Goal: Task Accomplishment & Management: Manage account settings

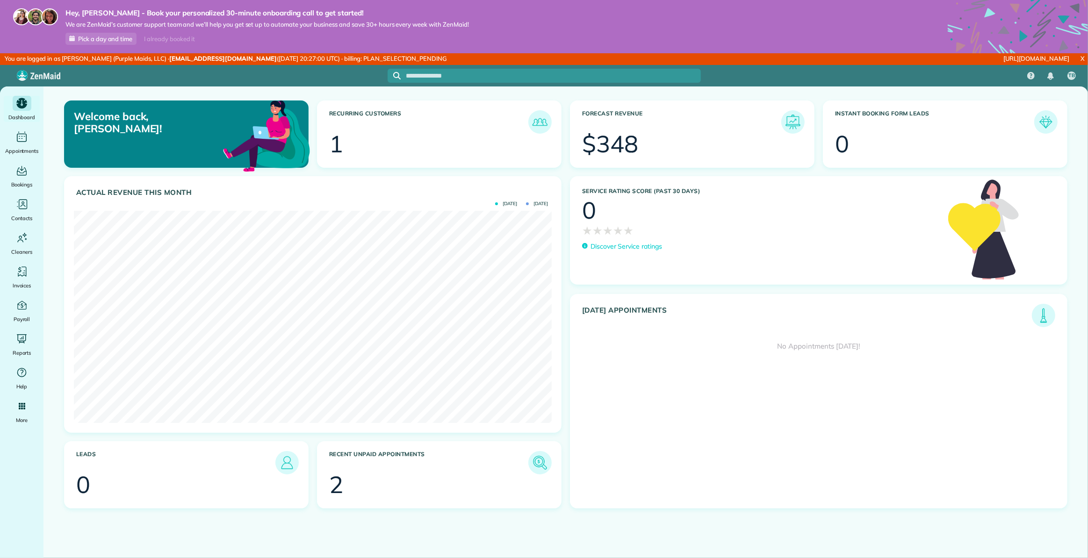
scroll to position [212, 477]
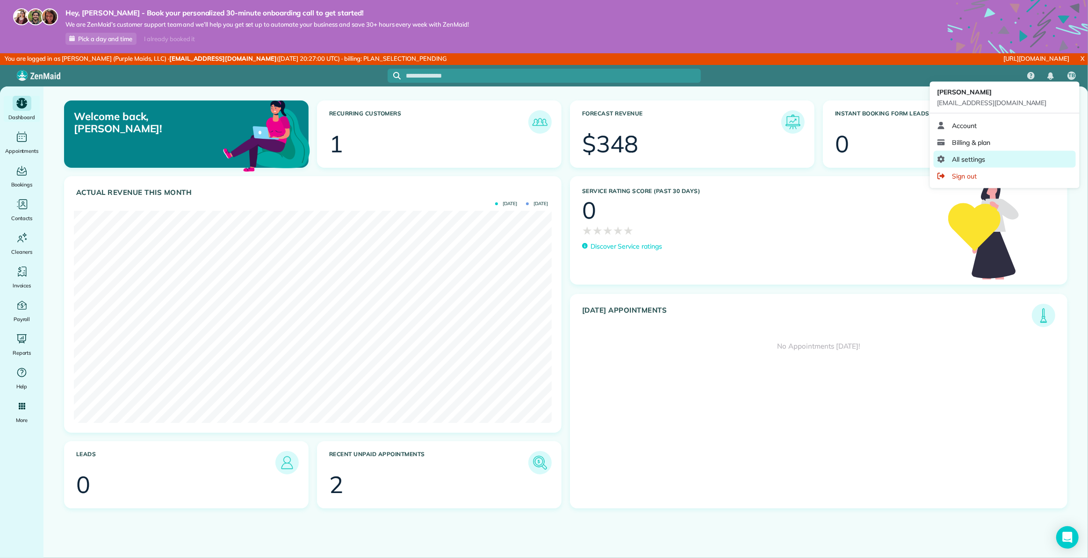
click at [973, 156] on span "All settings" at bounding box center [969, 159] width 33 height 9
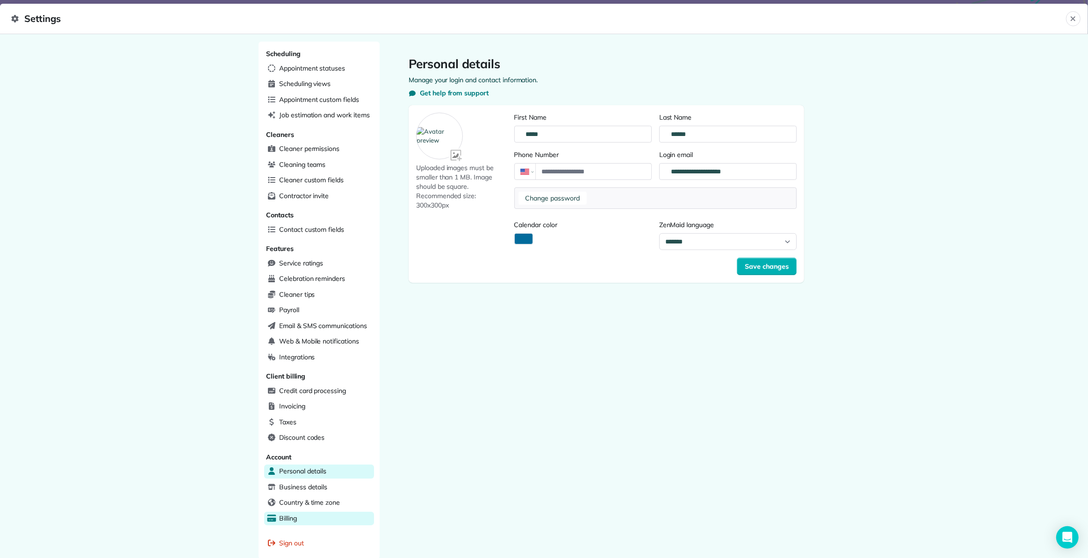
click at [295, 516] on div "Billing" at bounding box center [319, 519] width 110 height 14
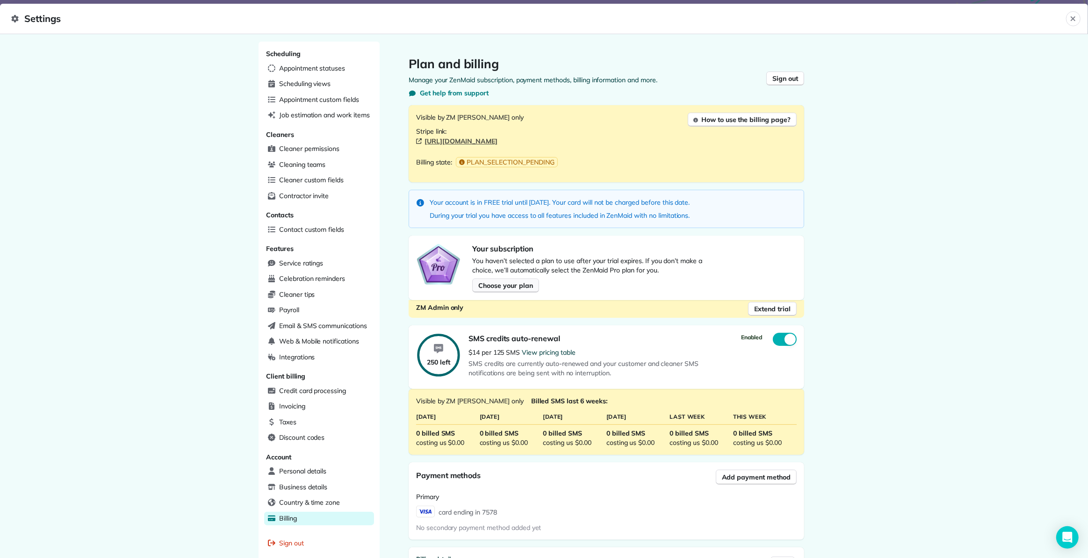
click at [503, 285] on span "Choose your plan" at bounding box center [505, 285] width 54 height 9
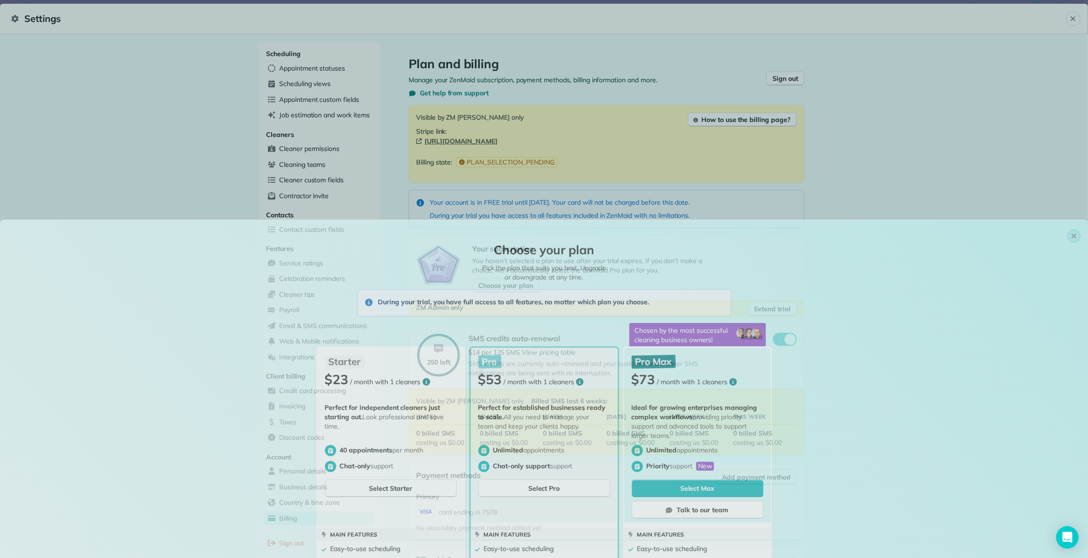
click at [1070, 35] on icon "button" at bounding box center [1073, 32] width 7 height 7
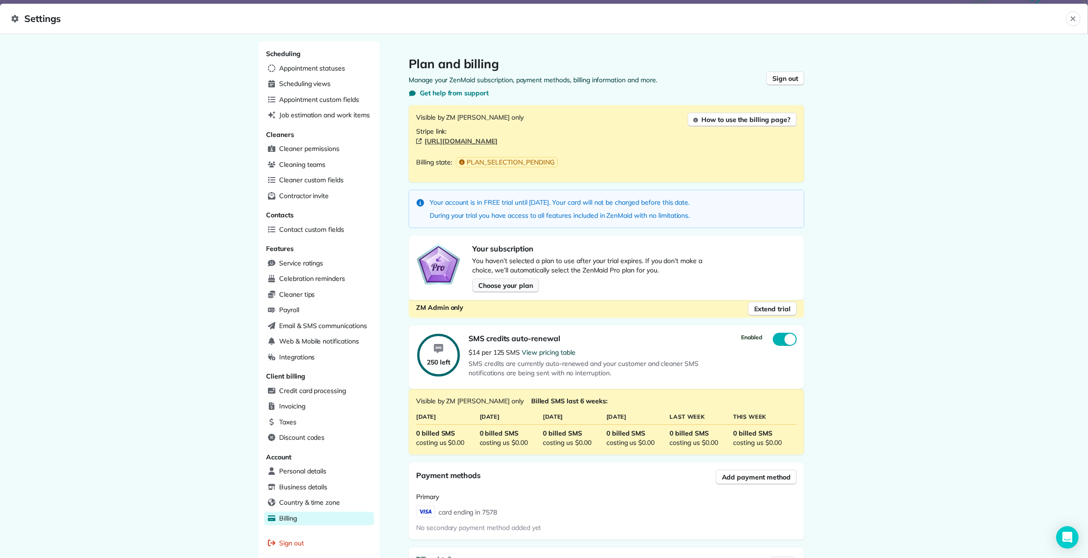
click at [516, 285] on span "Choose your plan" at bounding box center [505, 285] width 54 height 9
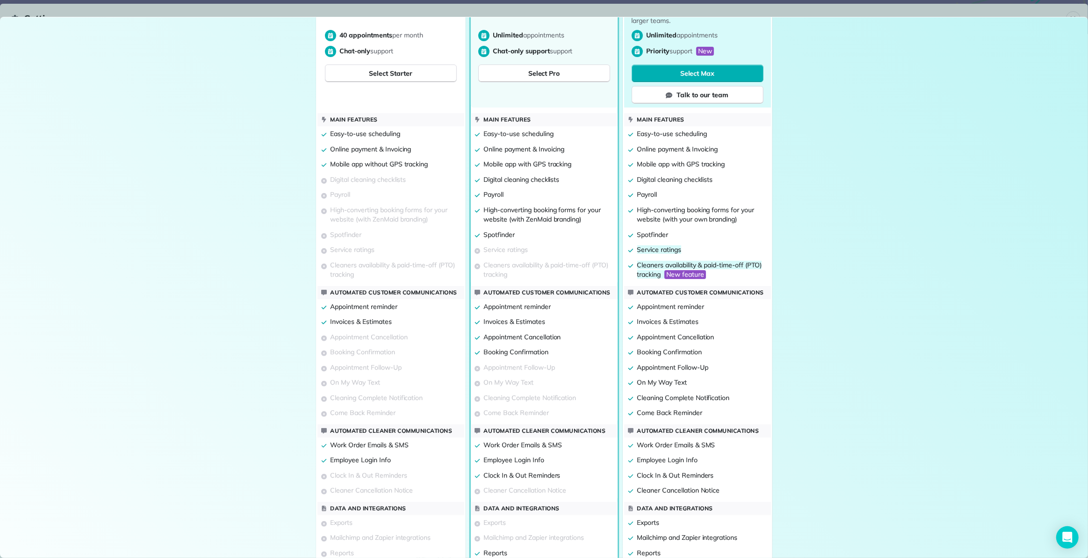
scroll to position [278, 0]
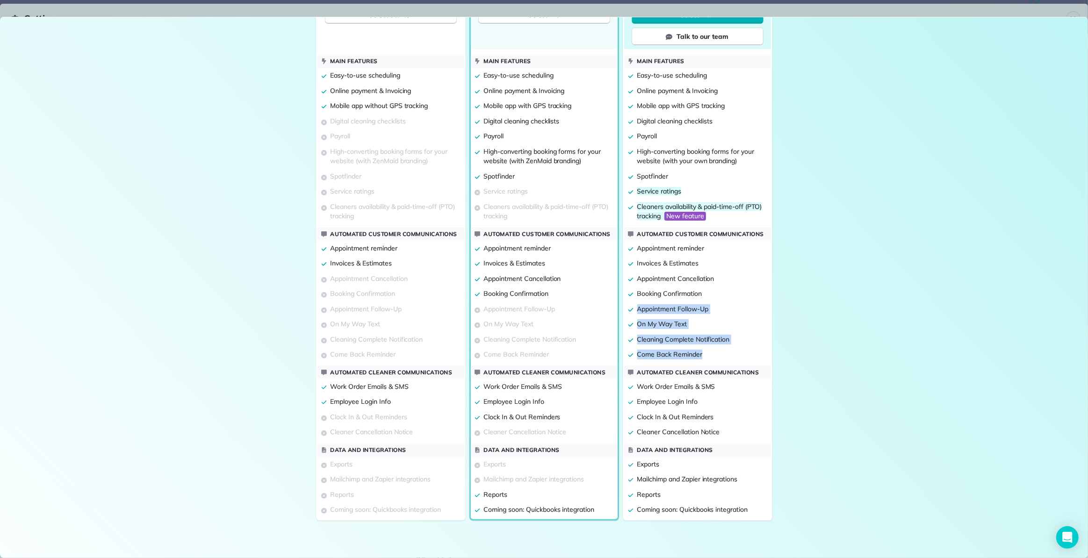
drag, startPoint x: 713, startPoint y: 357, endPoint x: 625, endPoint y: 316, distance: 97.7
click at [625, 316] on div "Automated customer communications Appointment reminder Invoices & Estimates App…" at bounding box center [697, 295] width 147 height 135
click at [719, 355] on div "Come Back Reminder" at bounding box center [697, 354] width 147 height 15
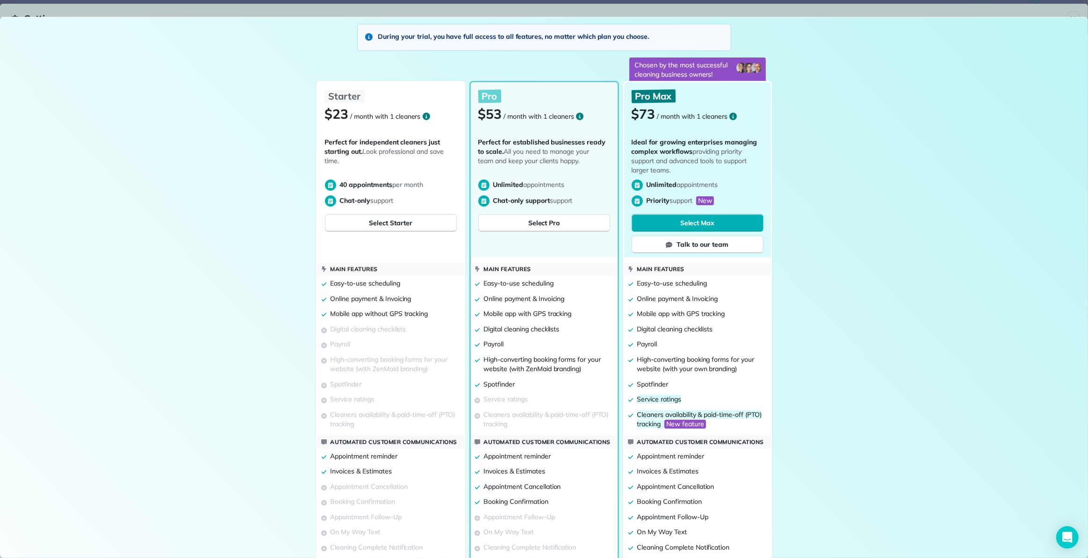
scroll to position [0, 0]
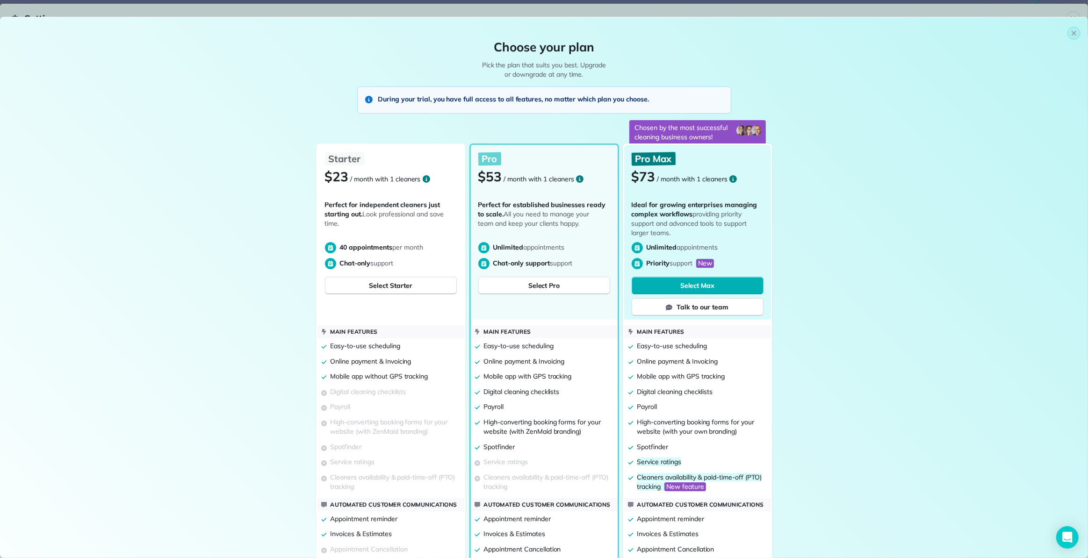
click at [922, 243] on div "Starter $23 / month with 1 cleaners Perfect for independent cleaners just start…" at bounding box center [544, 464] width 1088 height 656
click at [1070, 31] on icon "button" at bounding box center [1073, 32] width 7 height 7
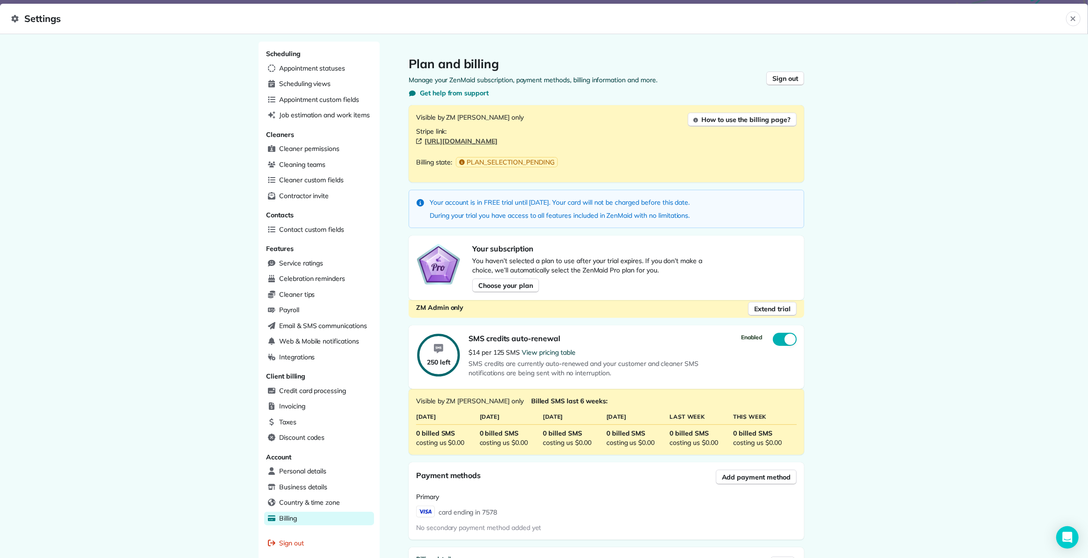
drag, startPoint x: 1076, startPoint y: 14, endPoint x: 1070, endPoint y: 15, distance: 6.2
click at [1076, 14] on button "Close" at bounding box center [1073, 18] width 14 height 15
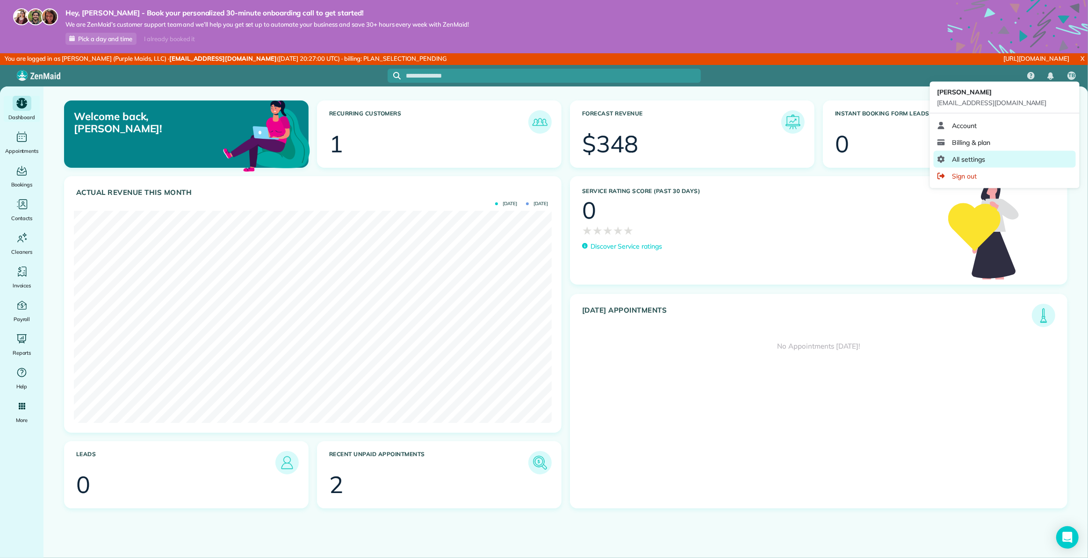
click at [978, 155] on span "All settings" at bounding box center [969, 159] width 33 height 9
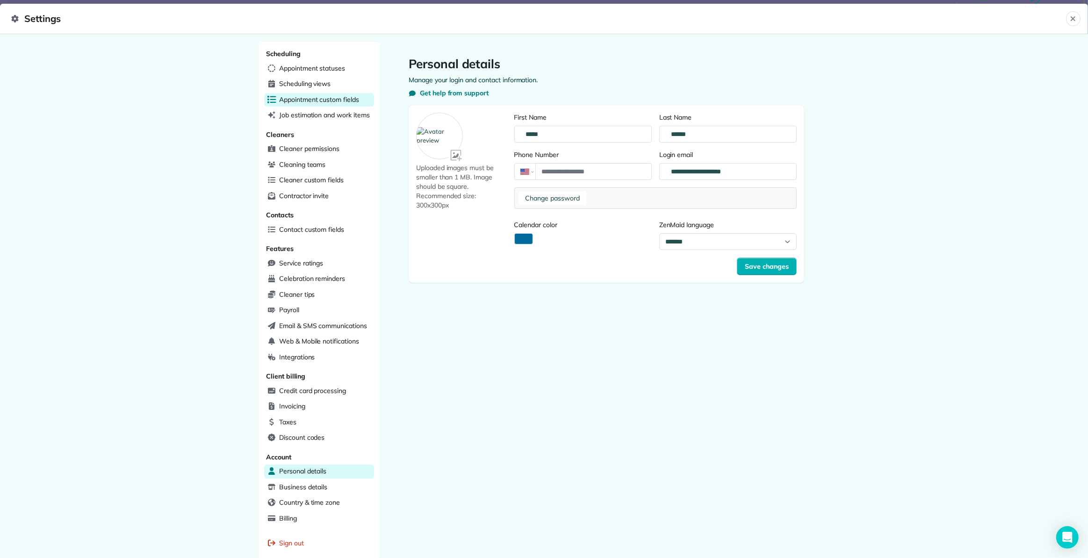
click at [309, 100] on span "Appointment custom fields" at bounding box center [319, 99] width 80 height 9
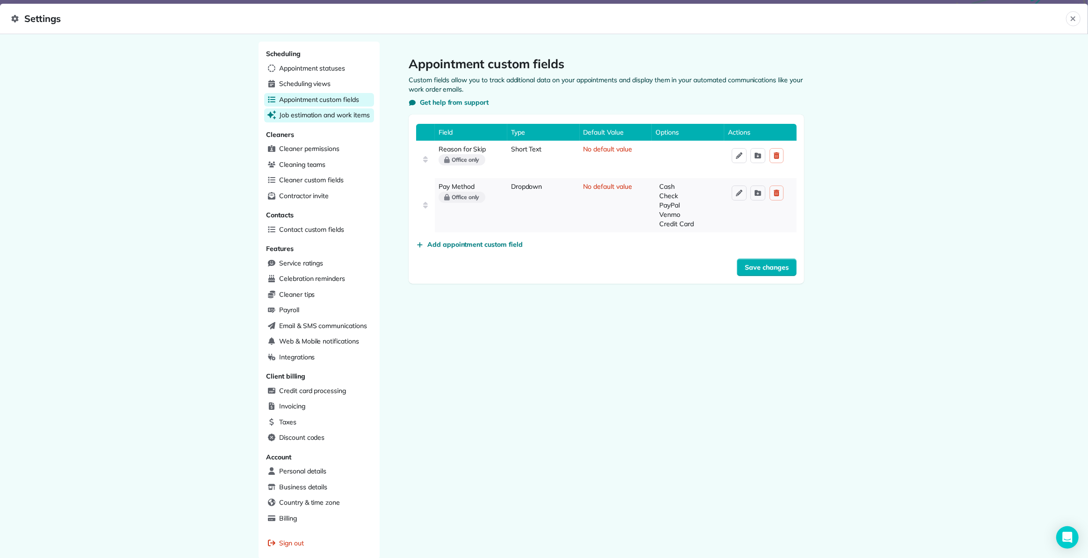
click at [310, 111] on span "Job estimation and work items" at bounding box center [324, 114] width 91 height 9
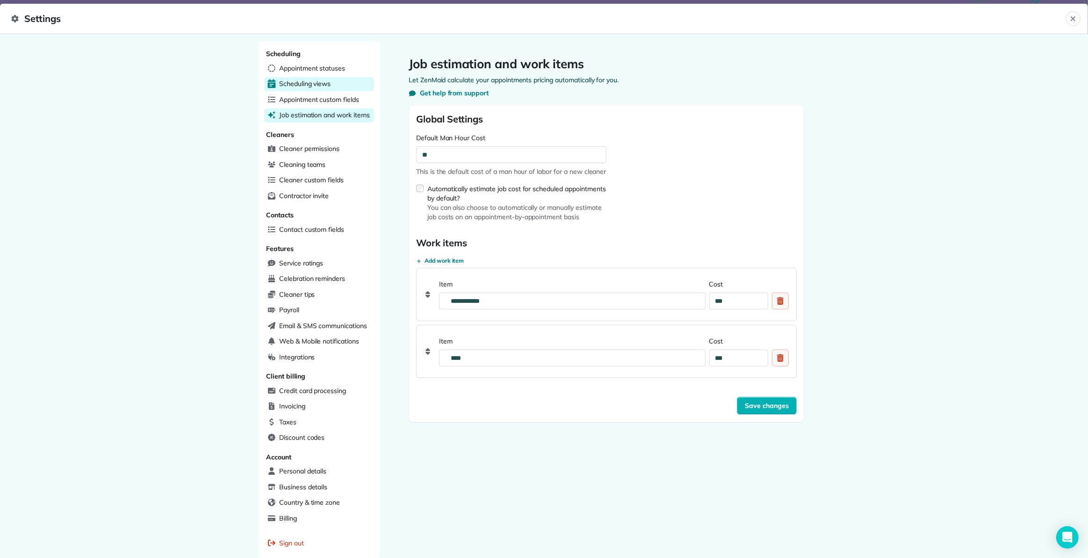
click at [311, 83] on span "Scheduling views" at bounding box center [304, 83] width 51 height 9
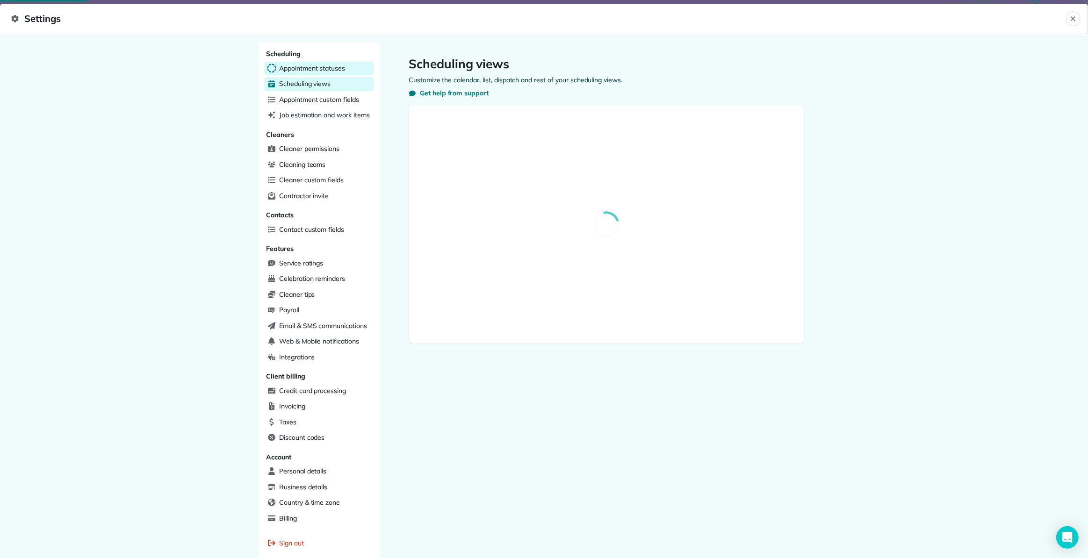
select select "**********"
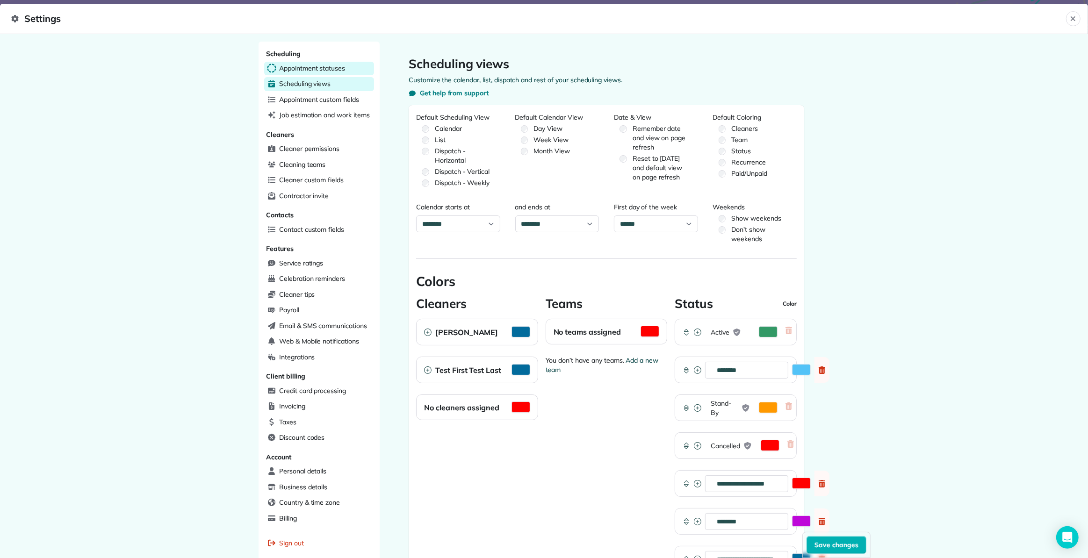
click at [311, 71] on span "Appointment statuses" at bounding box center [312, 68] width 66 height 9
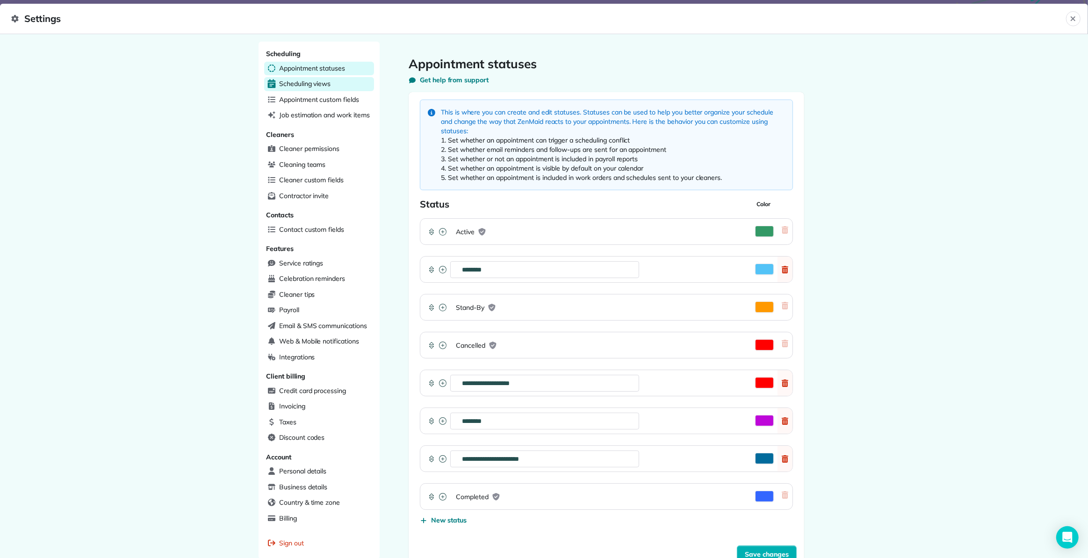
click at [304, 84] on span "Scheduling views" at bounding box center [304, 83] width 51 height 9
select select "**********"
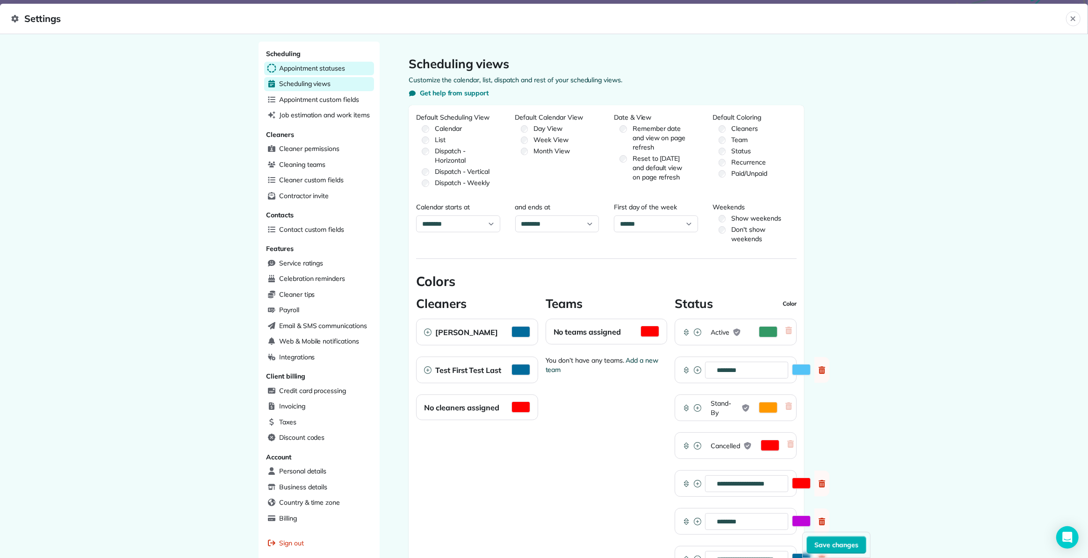
click at [310, 68] on span "Appointment statuses" at bounding box center [312, 68] width 66 height 9
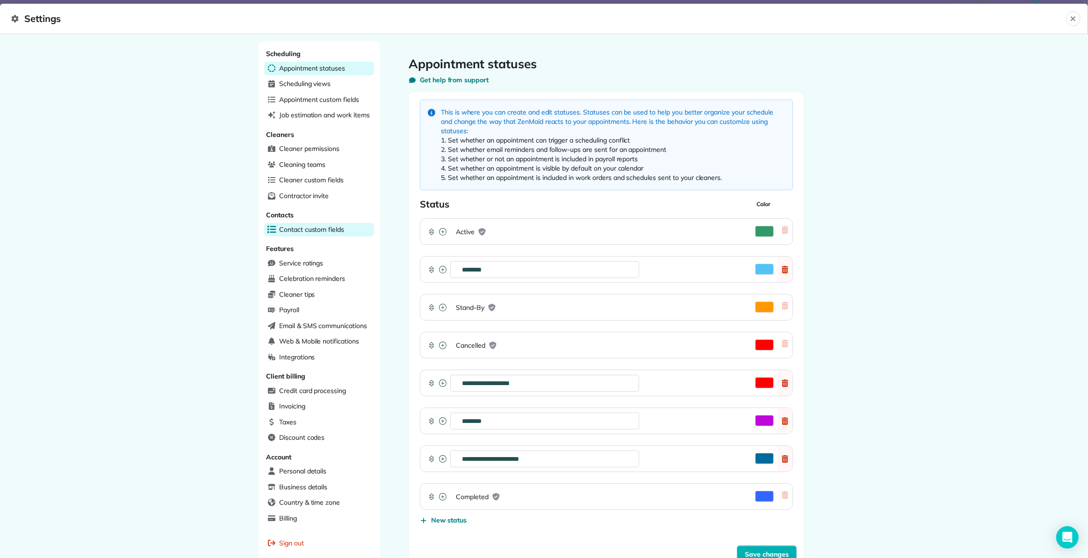
click at [313, 230] on span "Contact custom fields" at bounding box center [311, 229] width 65 height 9
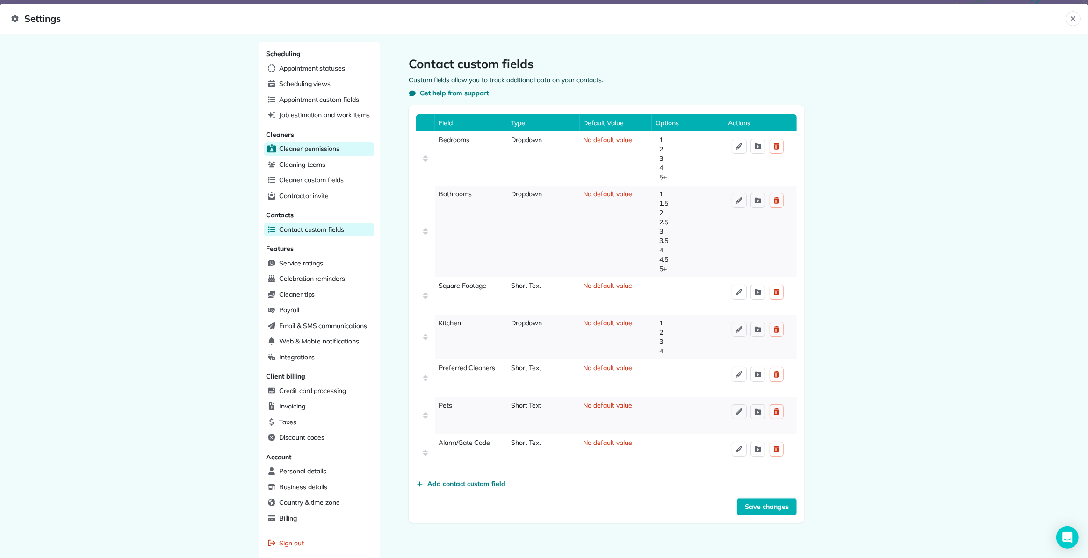
click at [316, 147] on span "Cleaner permissions" at bounding box center [309, 148] width 60 height 9
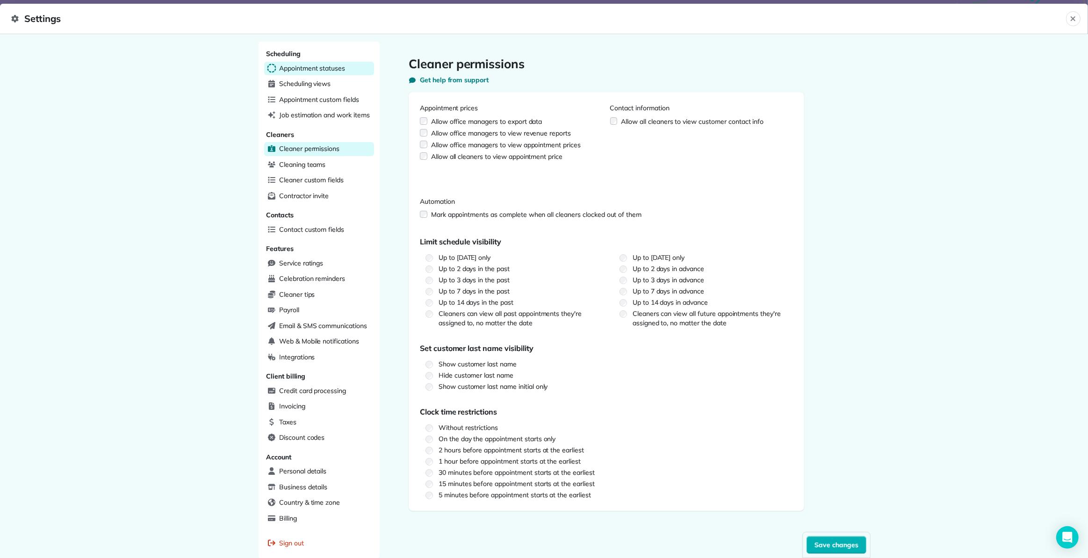
click at [301, 72] on div "Appointment statuses" at bounding box center [319, 69] width 110 height 14
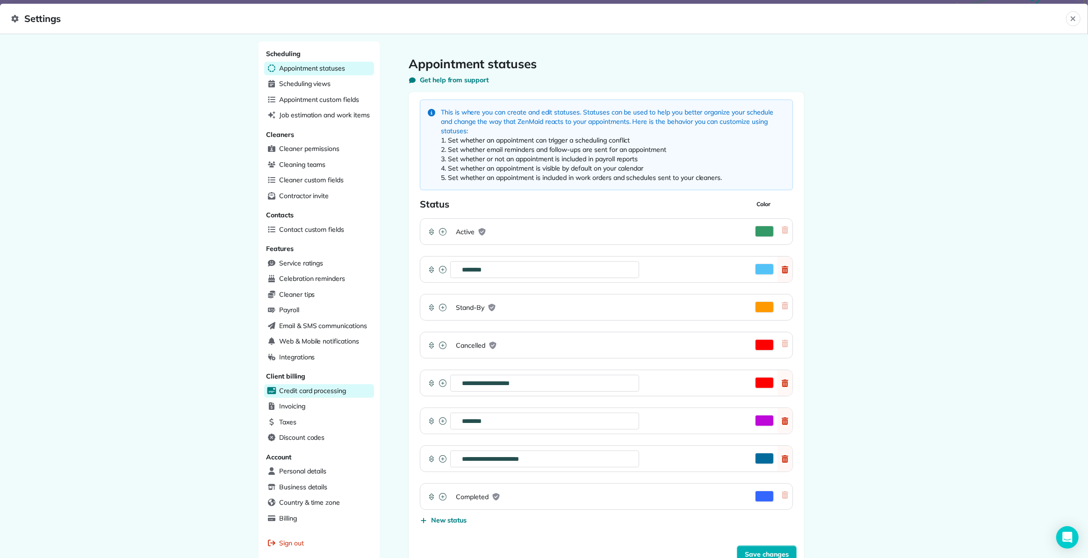
click at [306, 393] on span "Credit card processing" at bounding box center [312, 390] width 67 height 9
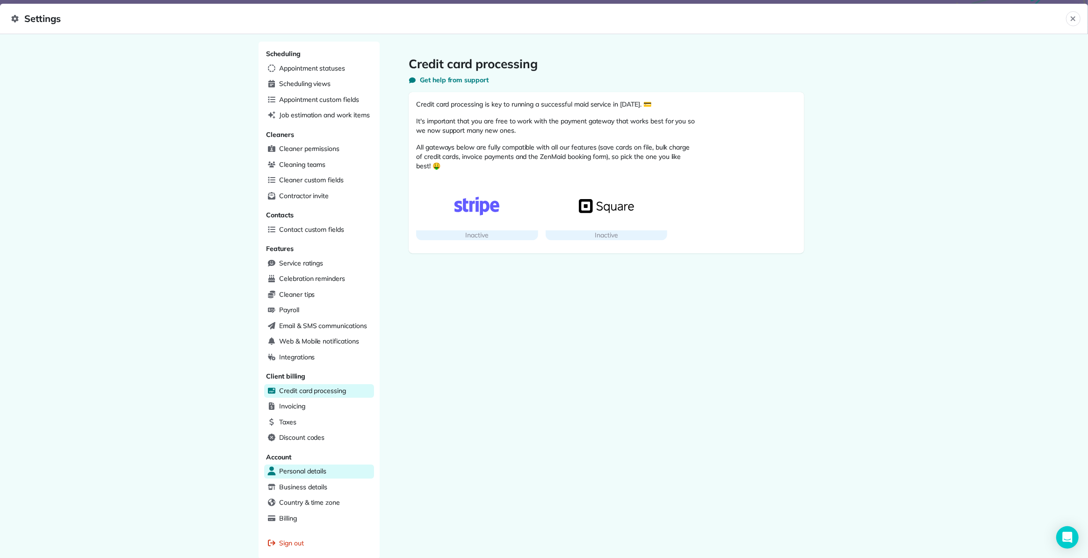
click at [297, 476] on span "Personal details" at bounding box center [302, 471] width 47 height 9
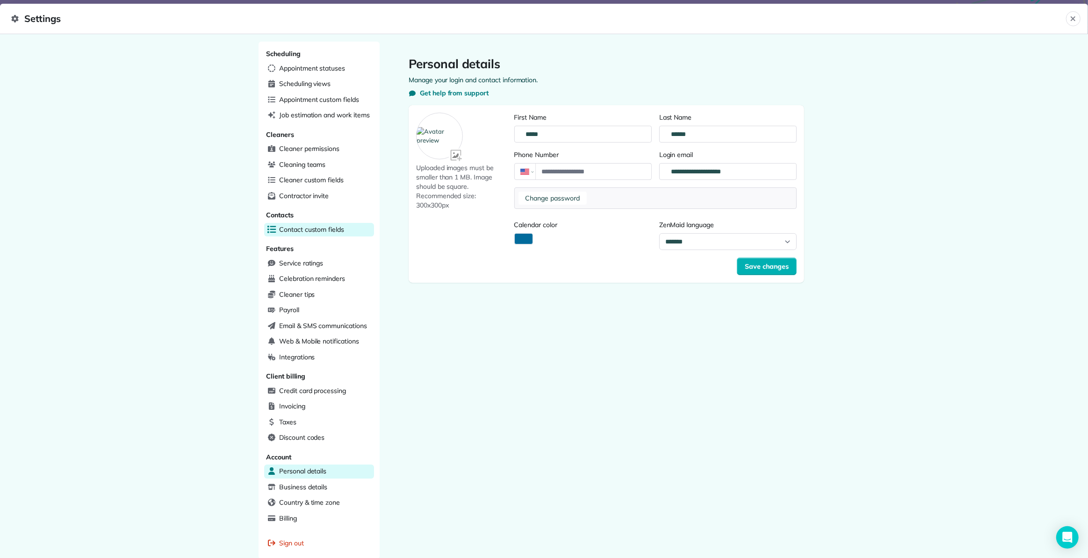
click at [305, 232] on span "Contact custom fields" at bounding box center [311, 229] width 65 height 9
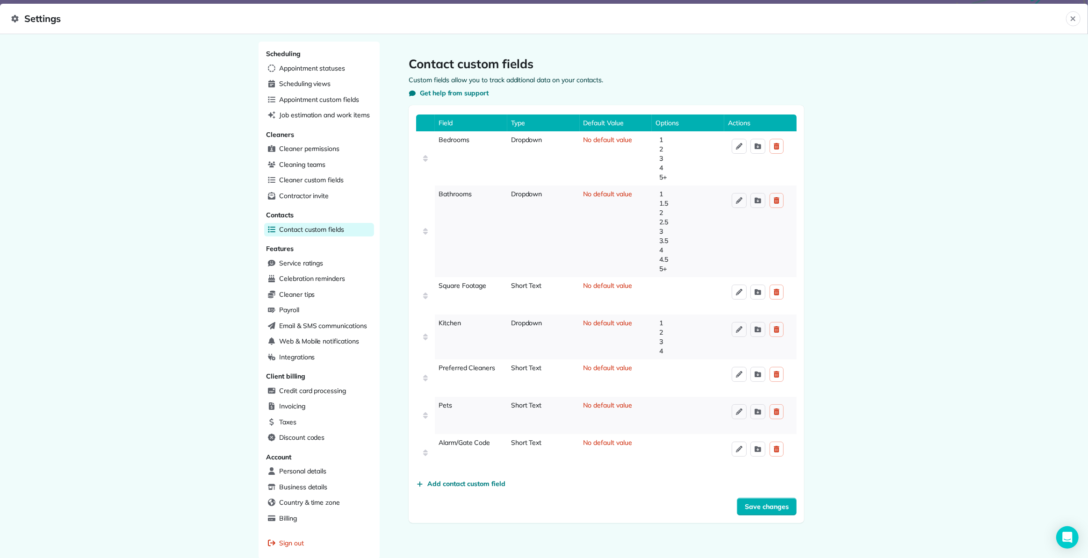
click at [136, 273] on div "Scheduling Appointment statuses Scheduling views Appointment custom fields Job …" at bounding box center [544, 296] width 1088 height 524
click at [308, 114] on span "Job estimation and work items" at bounding box center [324, 114] width 91 height 9
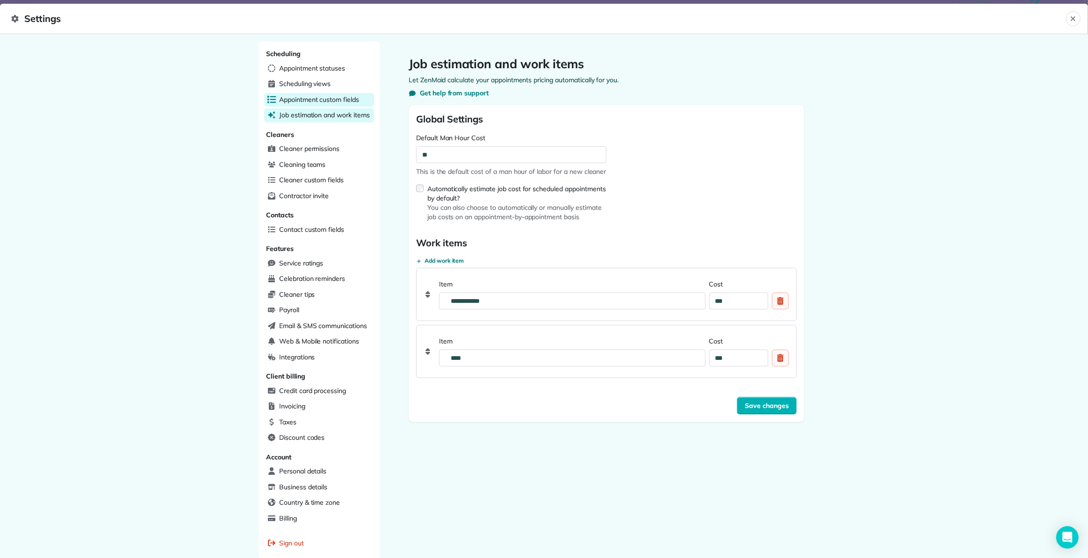
click at [318, 101] on span "Appointment custom fields" at bounding box center [319, 99] width 80 height 9
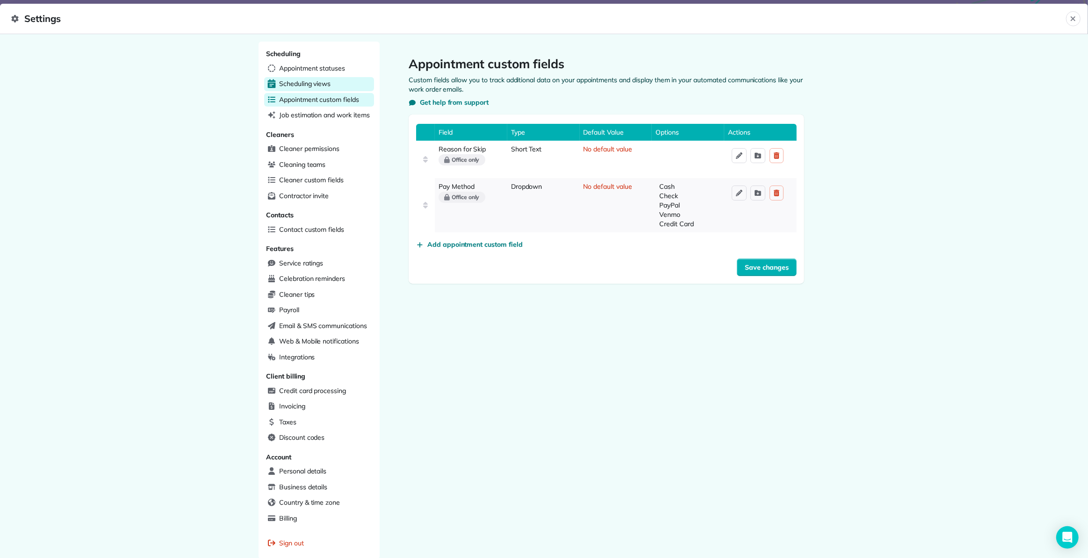
click at [311, 85] on span "Scheduling views" at bounding box center [304, 83] width 51 height 9
select select "**********"
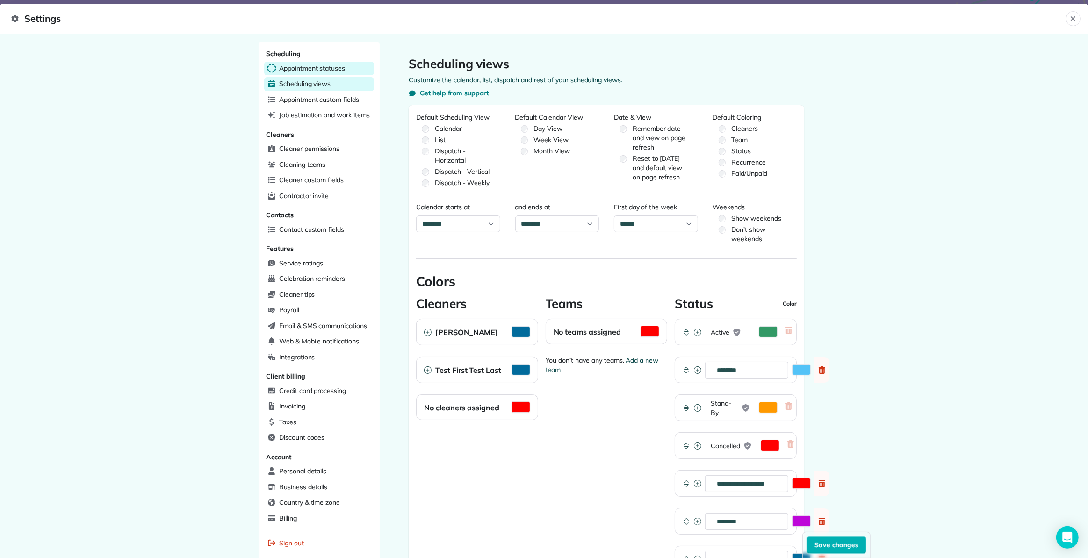
click at [317, 69] on span "Appointment statuses" at bounding box center [312, 68] width 66 height 9
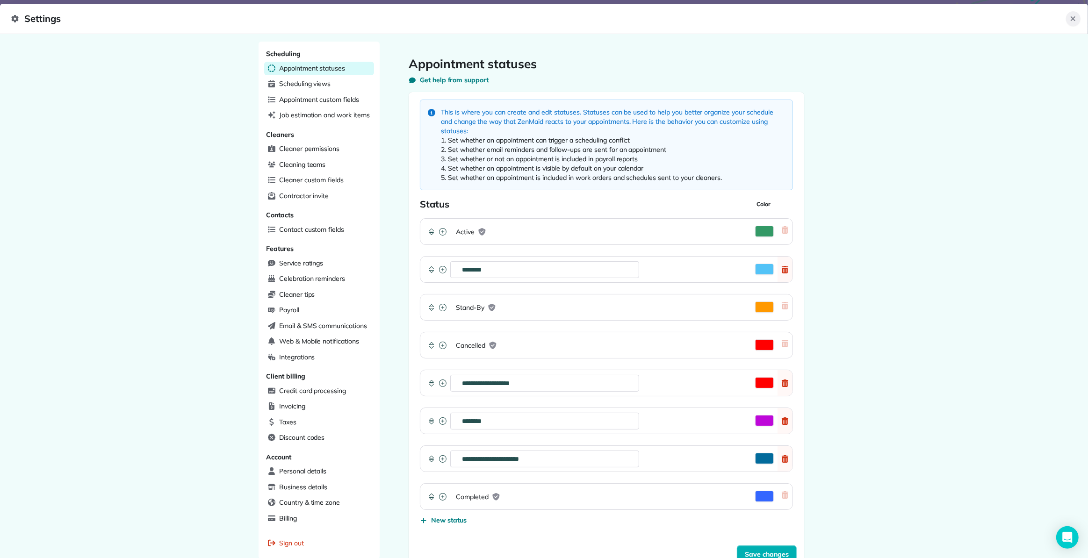
click at [1073, 15] on icon "Close" at bounding box center [1073, 18] width 7 height 7
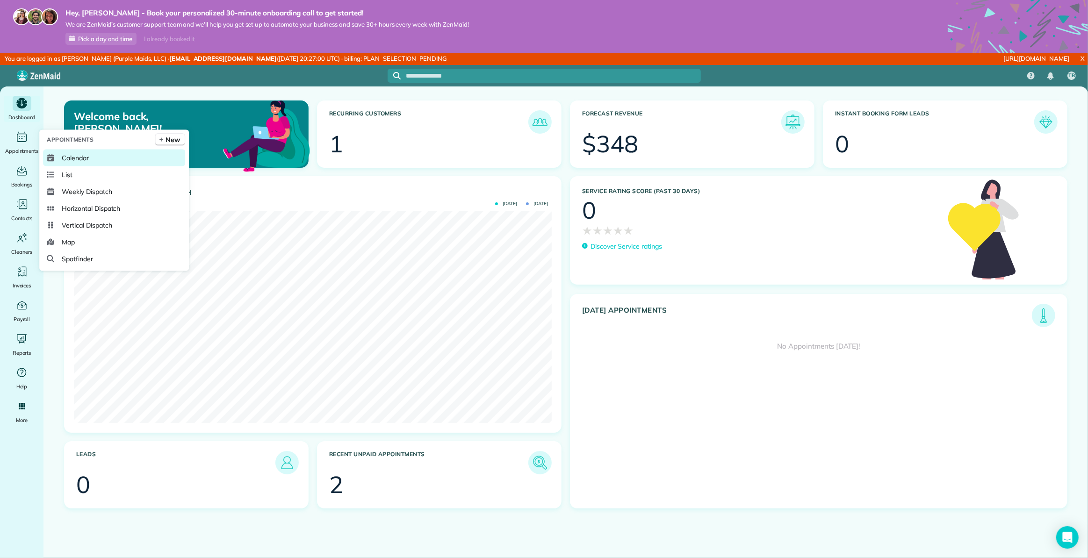
click at [89, 157] on link "Calendar" at bounding box center [114, 158] width 142 height 17
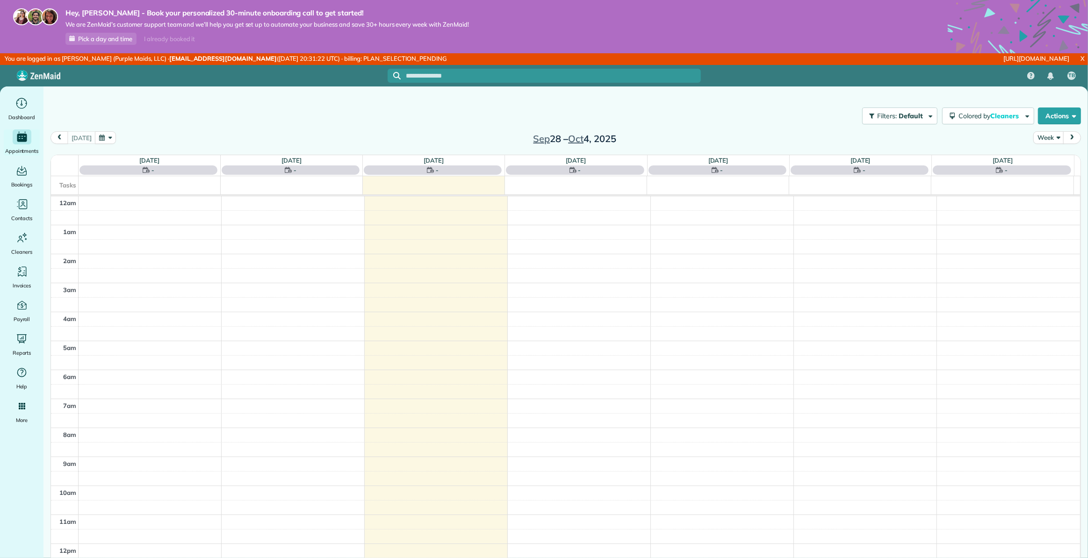
scroll to position [203, 0]
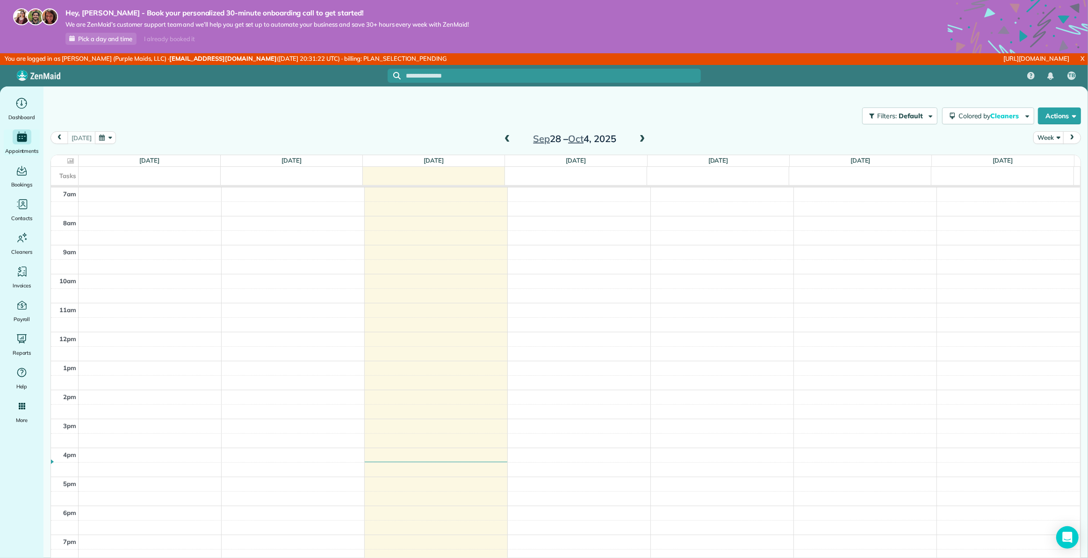
click at [640, 137] on span at bounding box center [642, 139] width 10 height 8
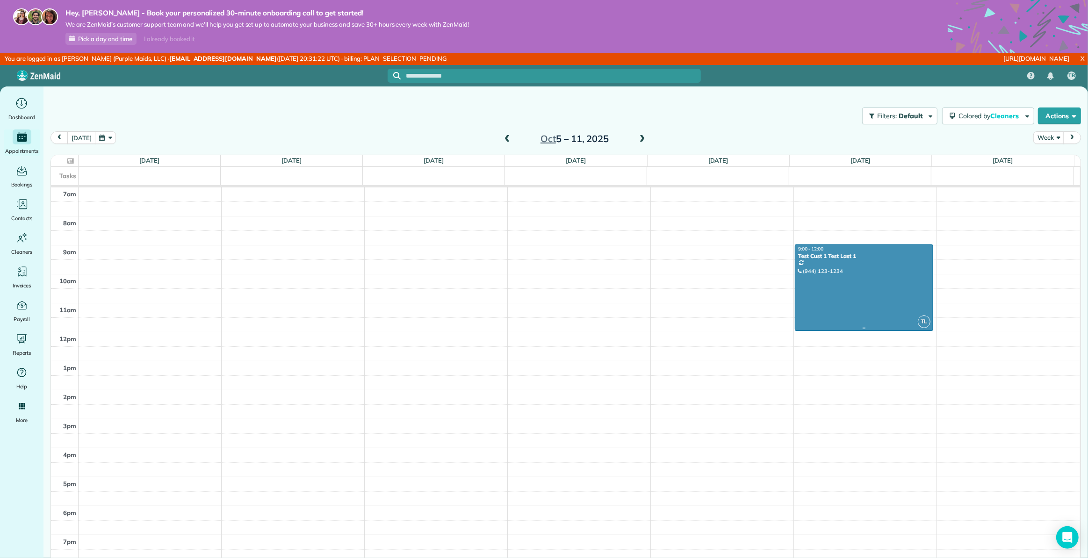
click at [853, 275] on div at bounding box center [864, 288] width 137 height 86
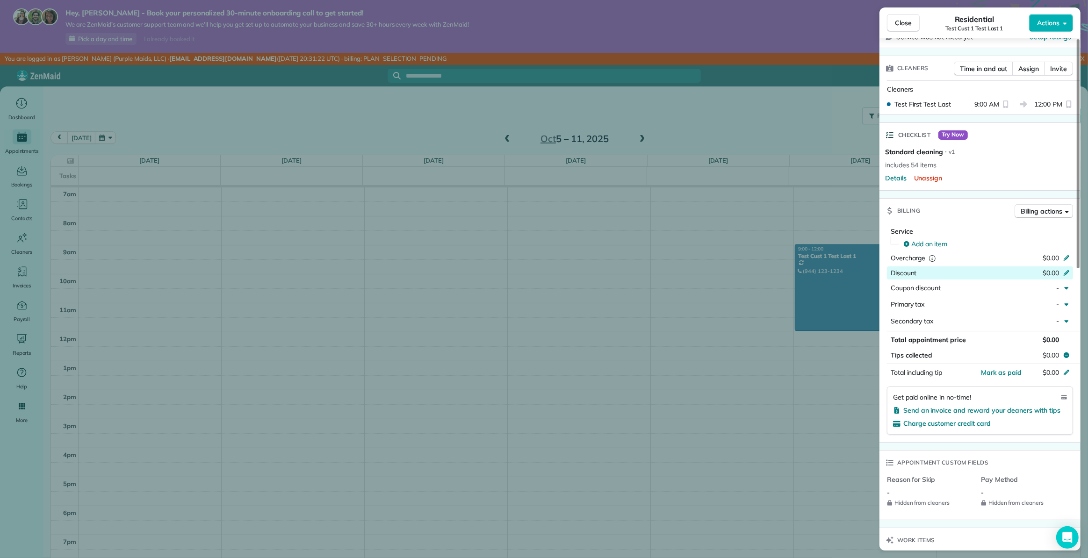
scroll to position [255, 0]
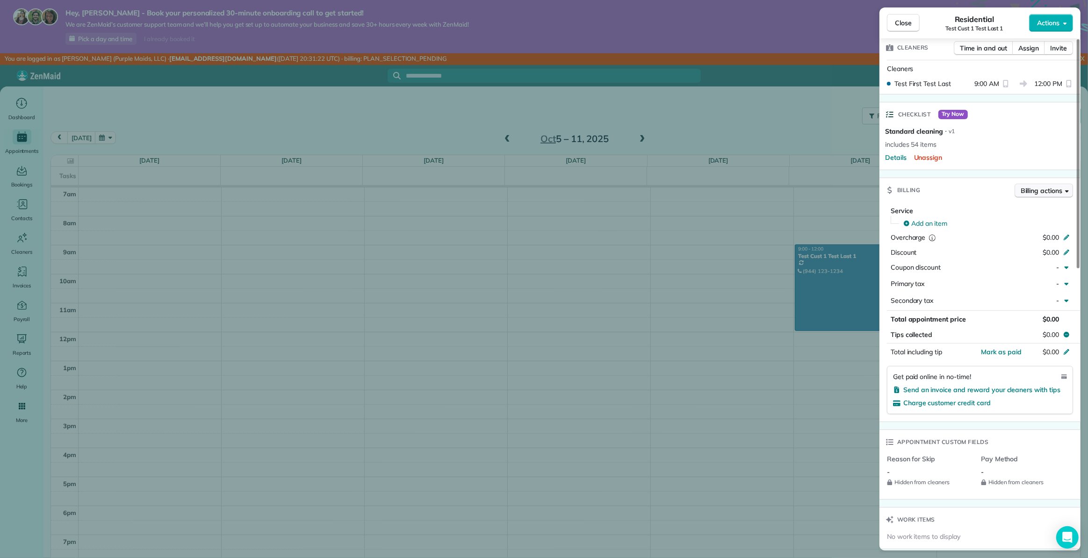
click at [1042, 192] on span "Billing actions" at bounding box center [1042, 190] width 42 height 9
click at [955, 173] on div "Status Active Test Cust 1 Test Last 1 · Open profile MOBILE (944) 123-1234 Copy…" at bounding box center [980, 357] width 201 height 1125
click at [935, 223] on span "Add an item" at bounding box center [929, 223] width 36 height 9
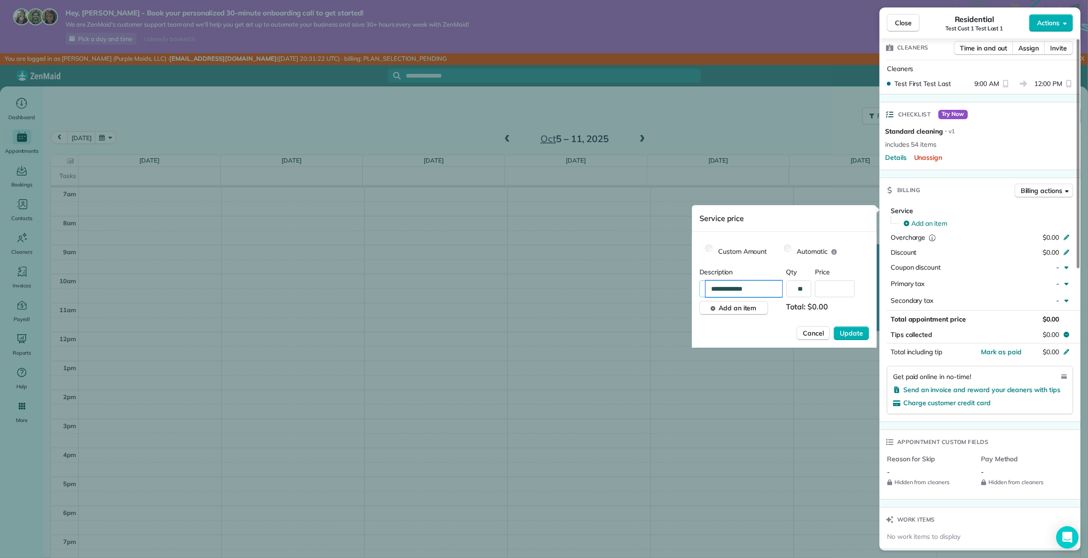
drag, startPoint x: 754, startPoint y: 290, endPoint x: 687, endPoint y: 285, distance: 66.6
click at [687, 285] on body "Hey, Tracy - Book your personalized 30-minute onboarding call to get started! W…" at bounding box center [544, 279] width 1088 height 558
click at [797, 292] on input "**" at bounding box center [831, 289] width 77 height 17
click at [826, 291] on input "text" at bounding box center [835, 289] width 40 height 17
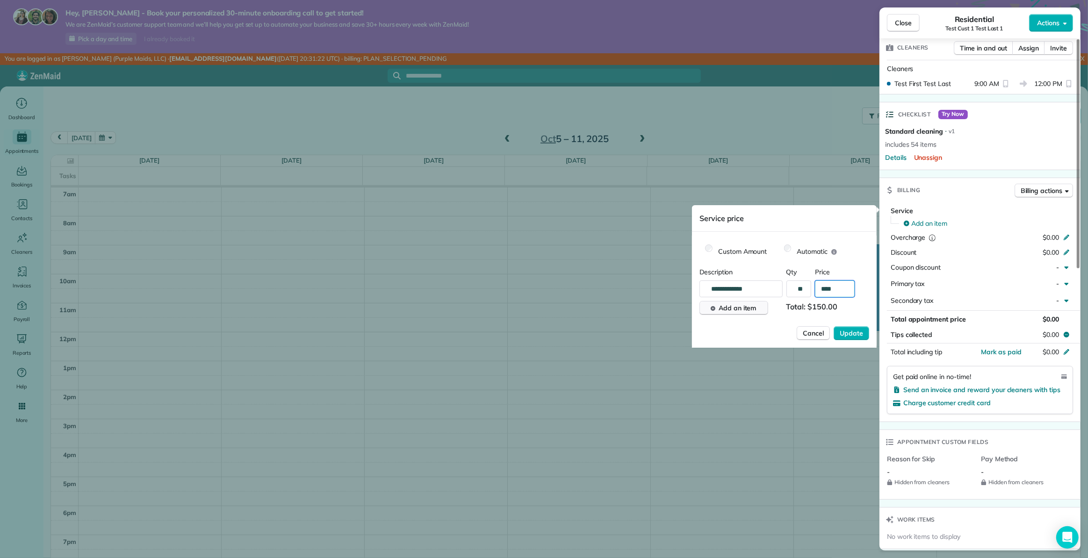
type input "****"
click at [738, 311] on span "Add an item" at bounding box center [738, 308] width 38 height 9
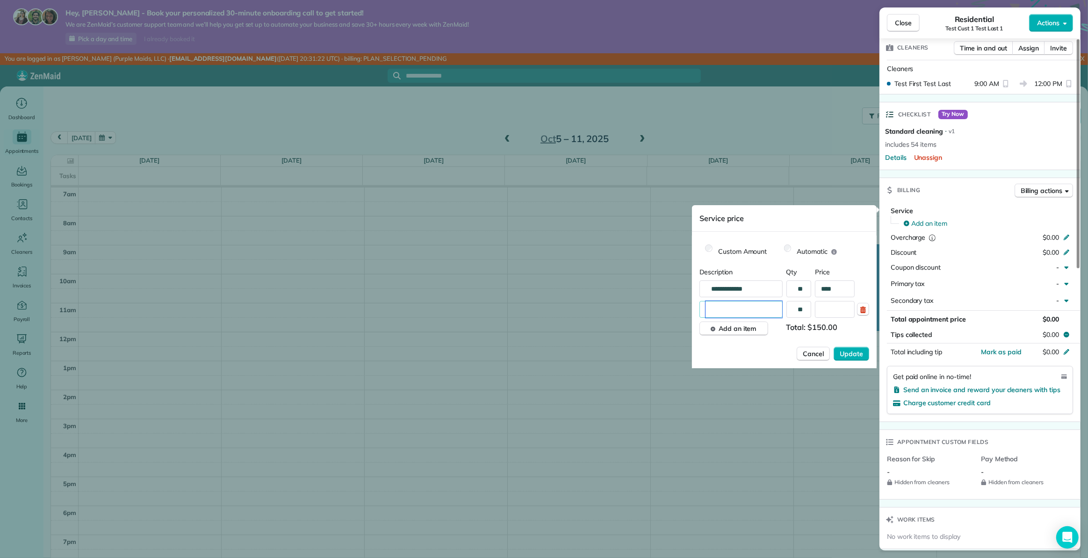
click at [743, 312] on input "text" at bounding box center [744, 309] width 77 height 17
type input "*****"
click at [841, 309] on input "text" at bounding box center [835, 309] width 40 height 17
type input "***"
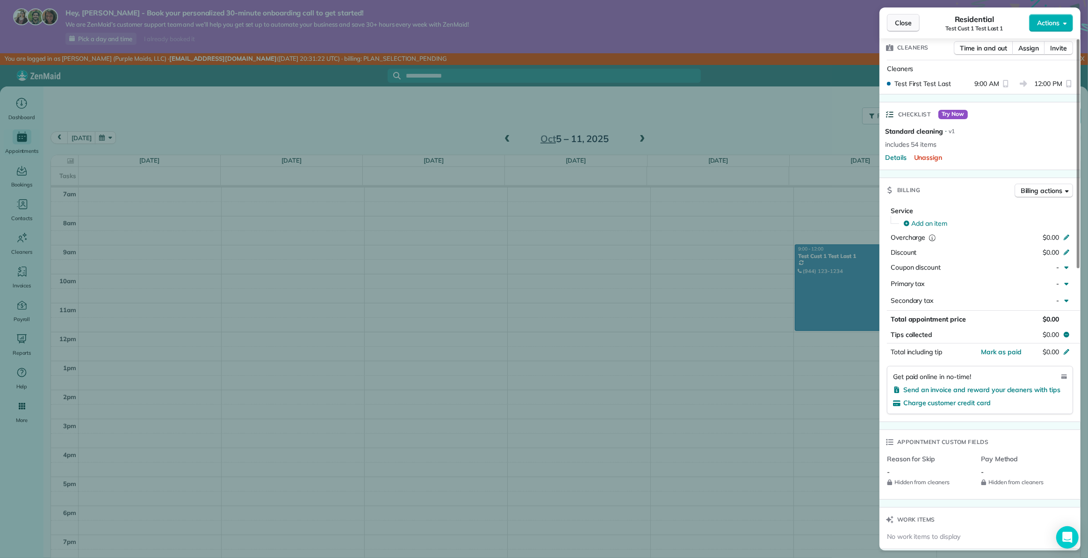
click at [902, 24] on span "Close" at bounding box center [903, 22] width 17 height 9
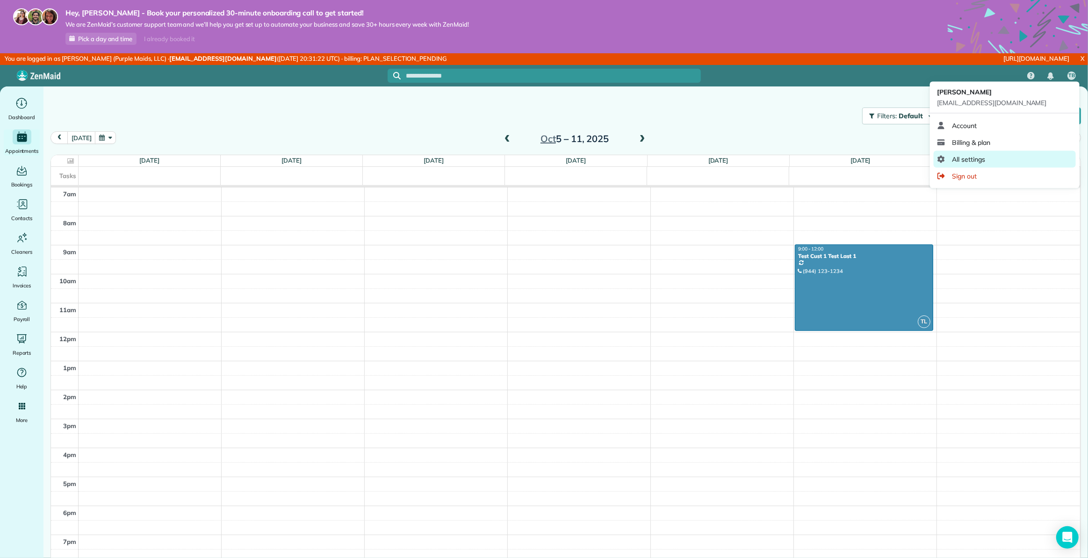
click at [982, 157] on span "All settings" at bounding box center [969, 159] width 33 height 9
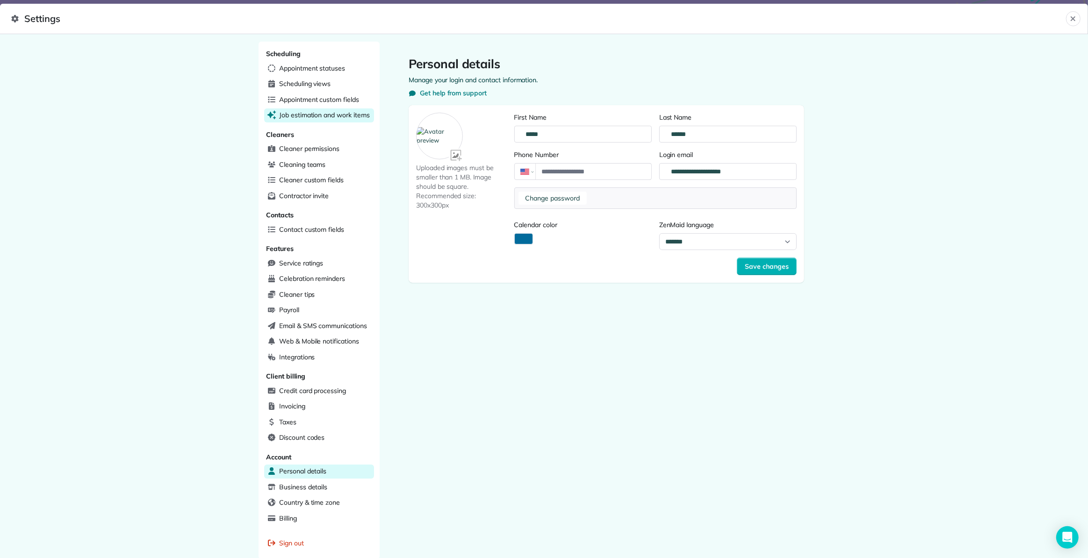
click at [306, 115] on span "Job estimation and work items" at bounding box center [324, 114] width 91 height 9
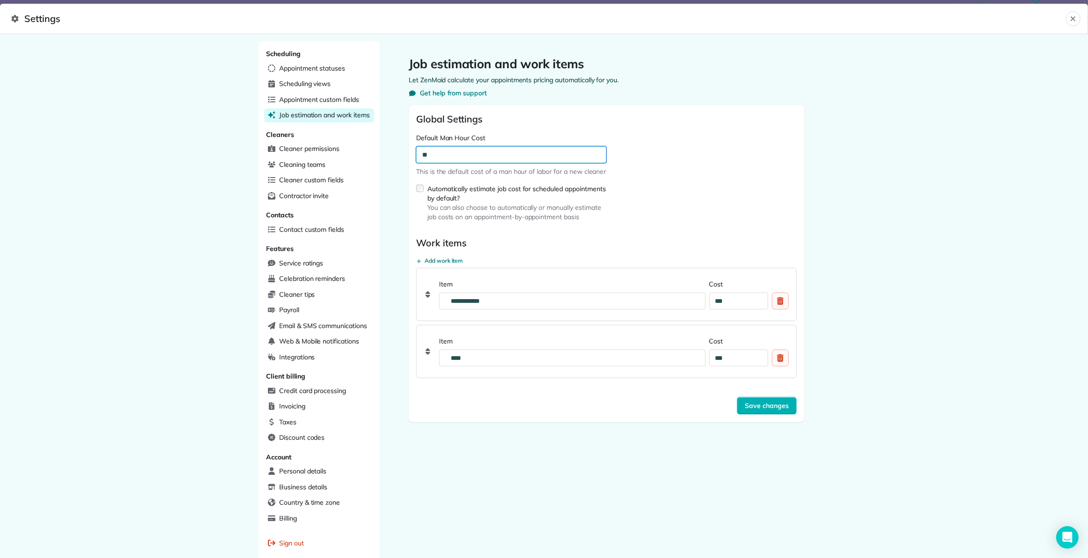
click at [452, 152] on input "**" at bounding box center [511, 154] width 190 height 17
click at [442, 261] on span "Add work item" at bounding box center [444, 260] width 39 height 7
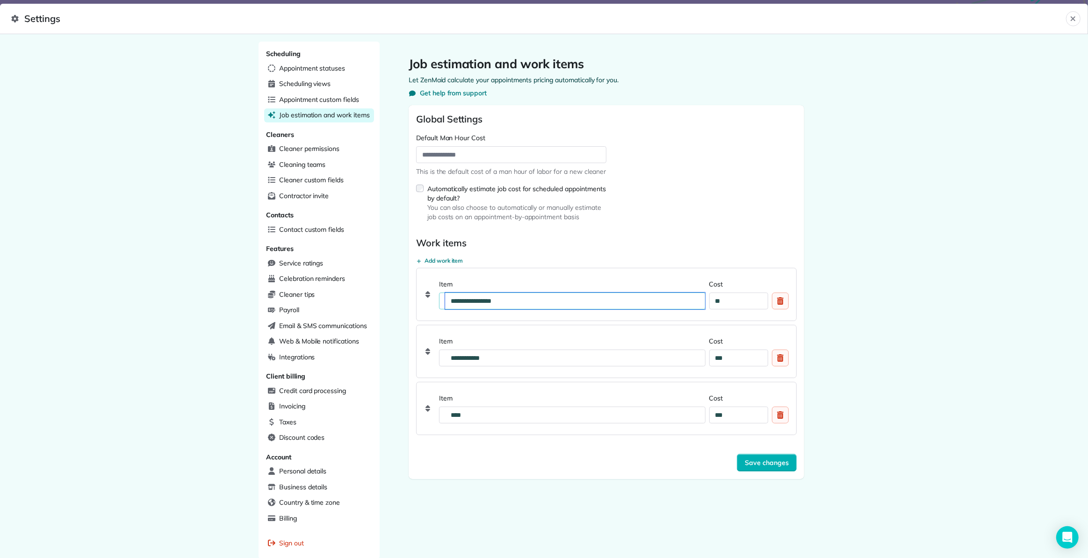
click at [518, 299] on input "**********" at bounding box center [575, 301] width 260 height 17
type input "**********"
click at [907, 213] on div "**********" at bounding box center [544, 296] width 1088 height 524
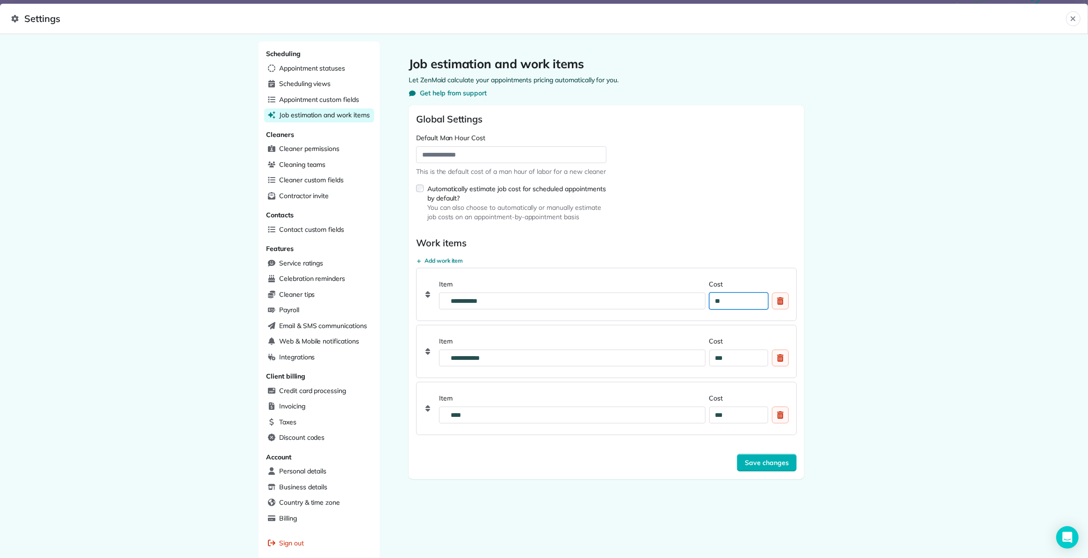
click at [730, 304] on input "**" at bounding box center [738, 301] width 59 height 17
type input "****"
click at [945, 191] on div "**********" at bounding box center [544, 296] width 1088 height 524
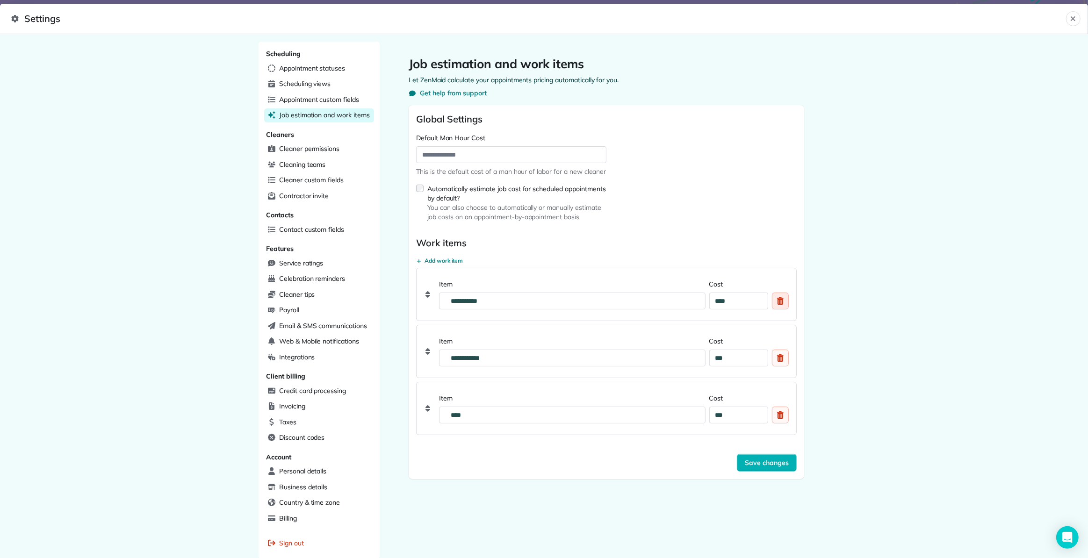
click at [779, 303] on icon "Delete custom field" at bounding box center [780, 300] width 7 height 7
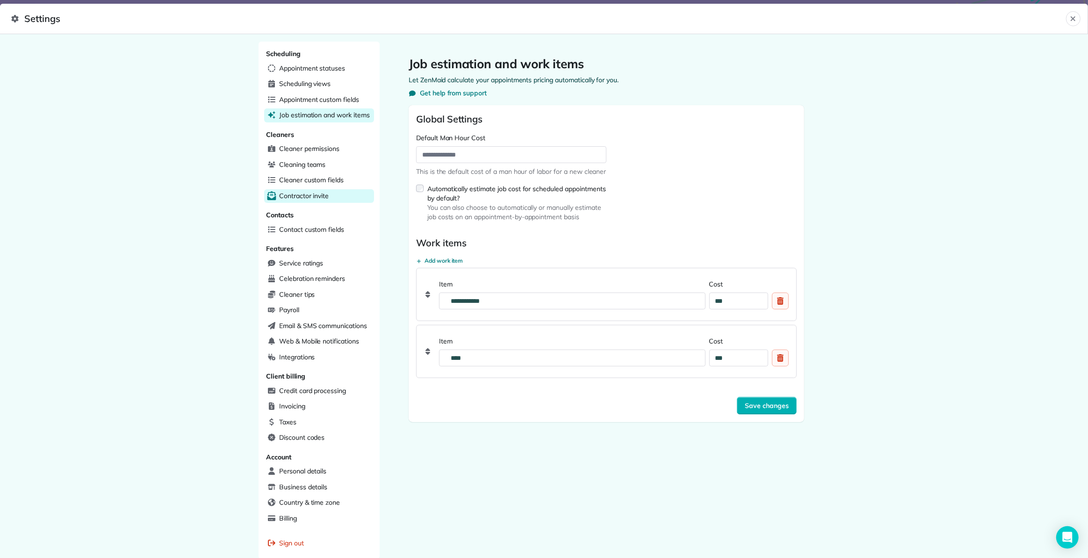
click at [308, 197] on span "Contractor invite" at bounding box center [304, 195] width 50 height 9
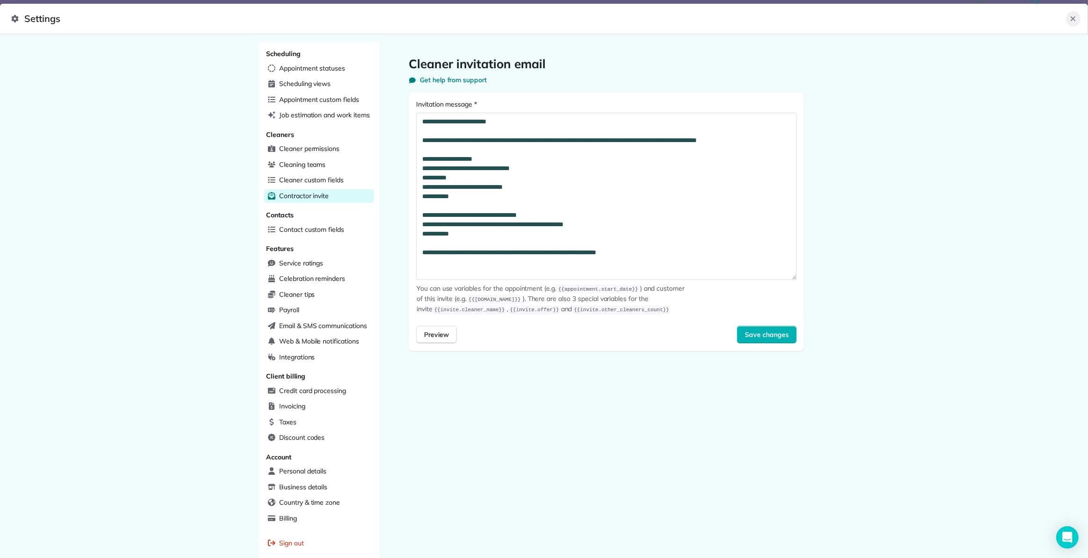
click at [1075, 15] on icon "Close" at bounding box center [1073, 18] width 7 height 7
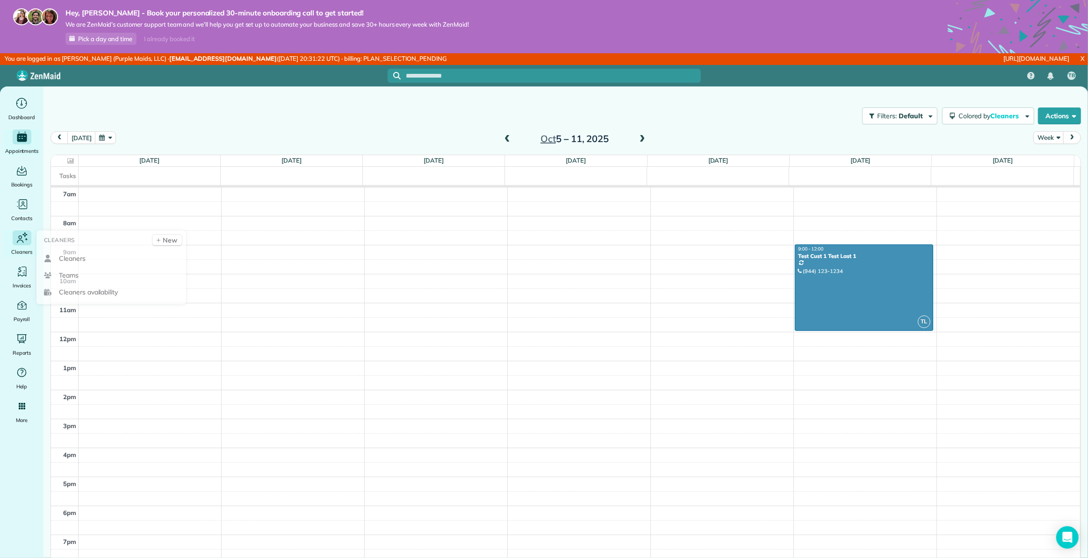
click at [20, 245] on icon "Main" at bounding box center [22, 238] width 14 height 14
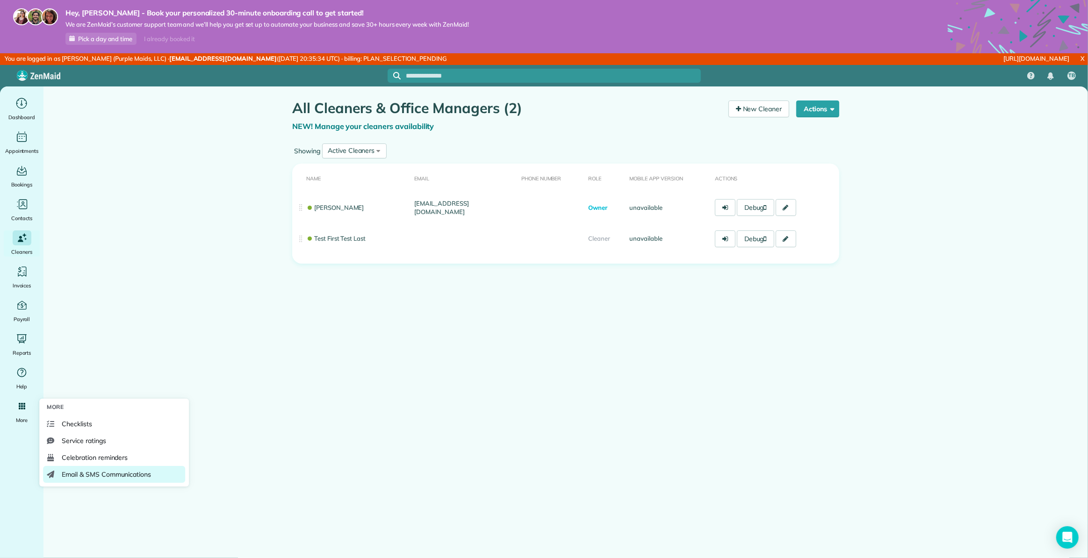
click at [113, 475] on span "Email & SMS Communications" at bounding box center [106, 474] width 89 height 9
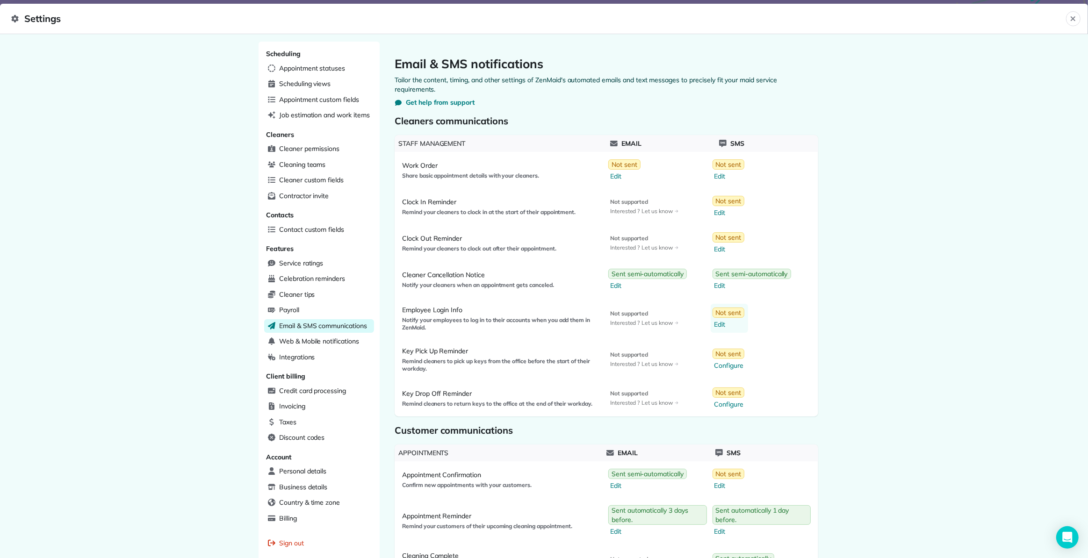
click at [719, 323] on span "Edit" at bounding box center [730, 324] width 30 height 9
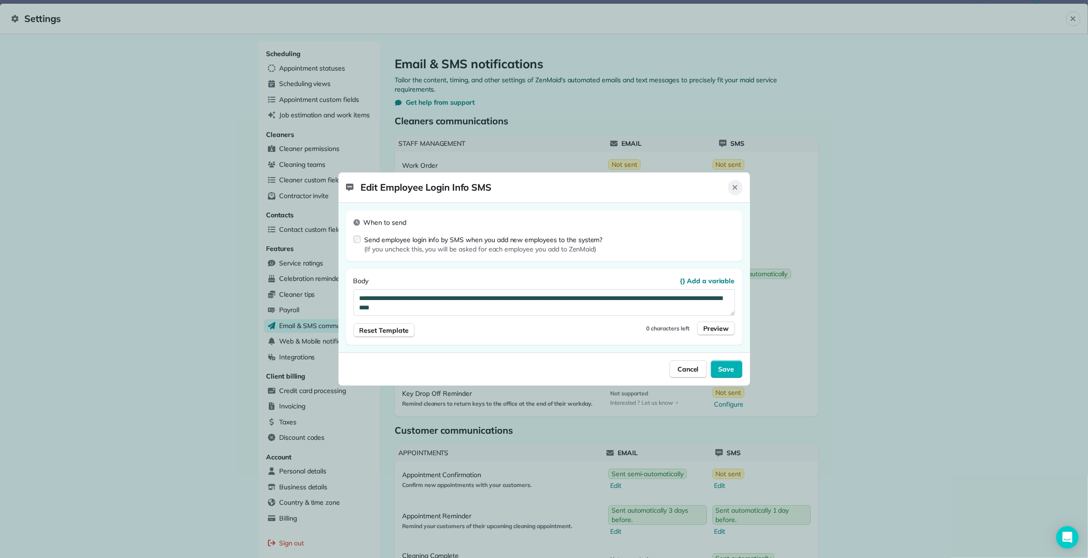
click at [737, 184] on icon "Close" at bounding box center [734, 187] width 7 height 7
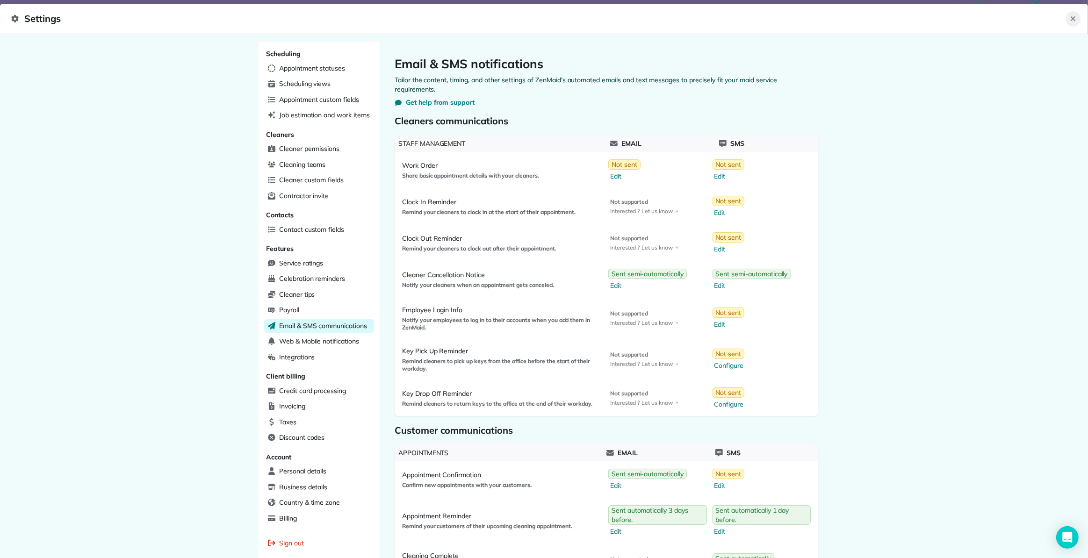
click at [1071, 21] on icon "Close" at bounding box center [1073, 18] width 5 height 5
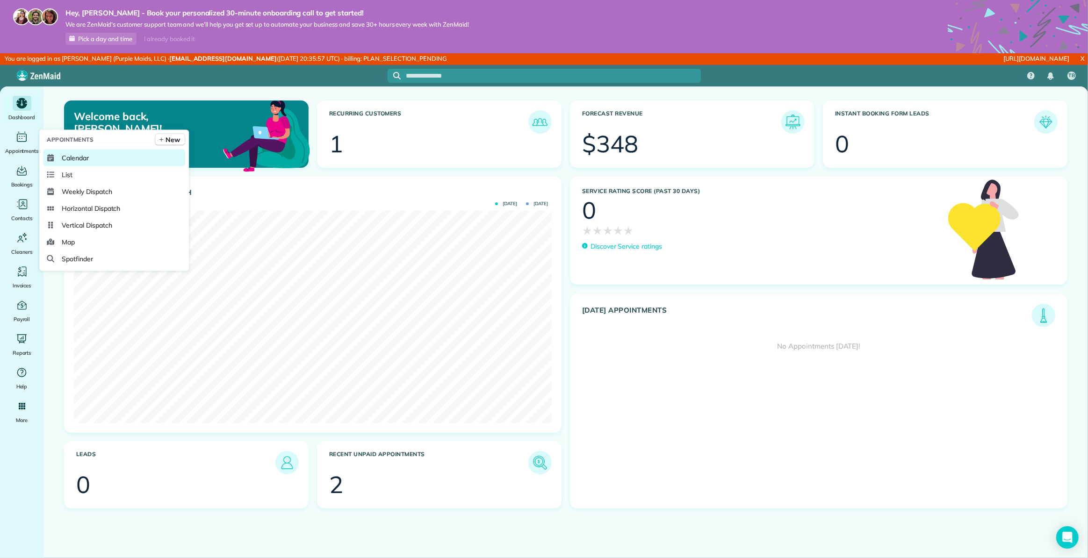
click at [87, 159] on span "Calendar" at bounding box center [75, 157] width 27 height 9
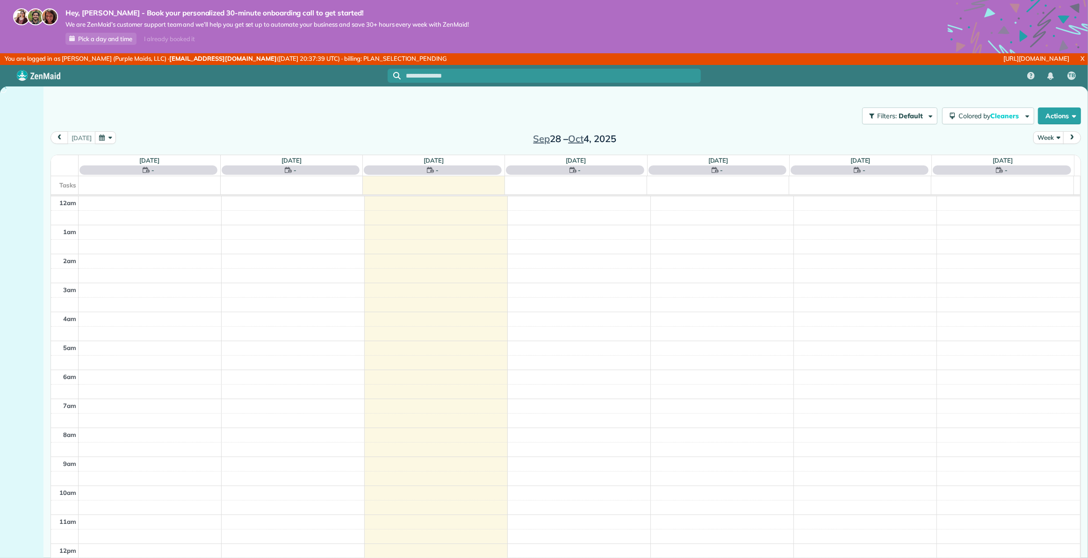
scroll to position [203, 0]
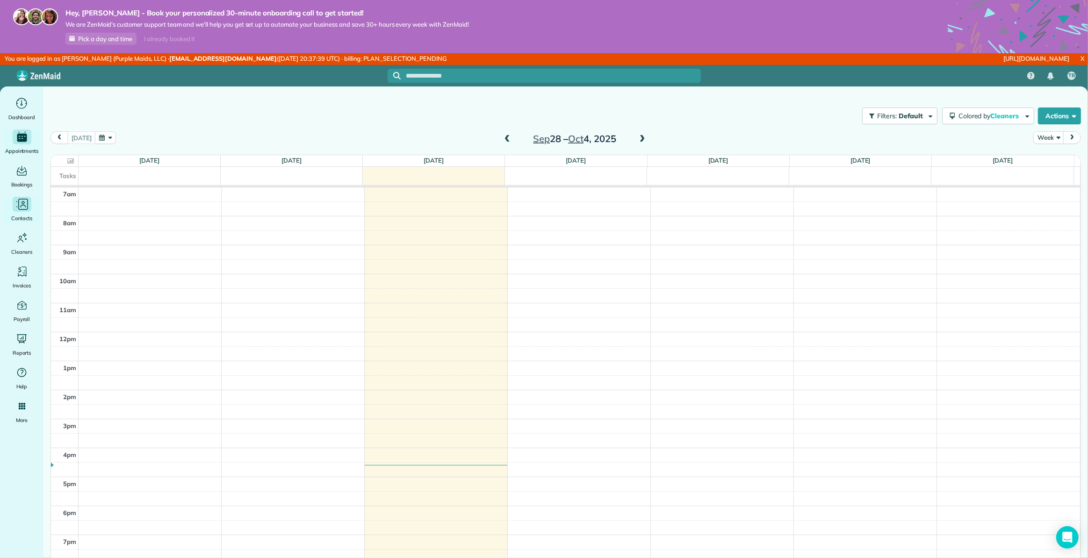
click at [24, 206] on icon "Main" at bounding box center [22, 204] width 14 height 14
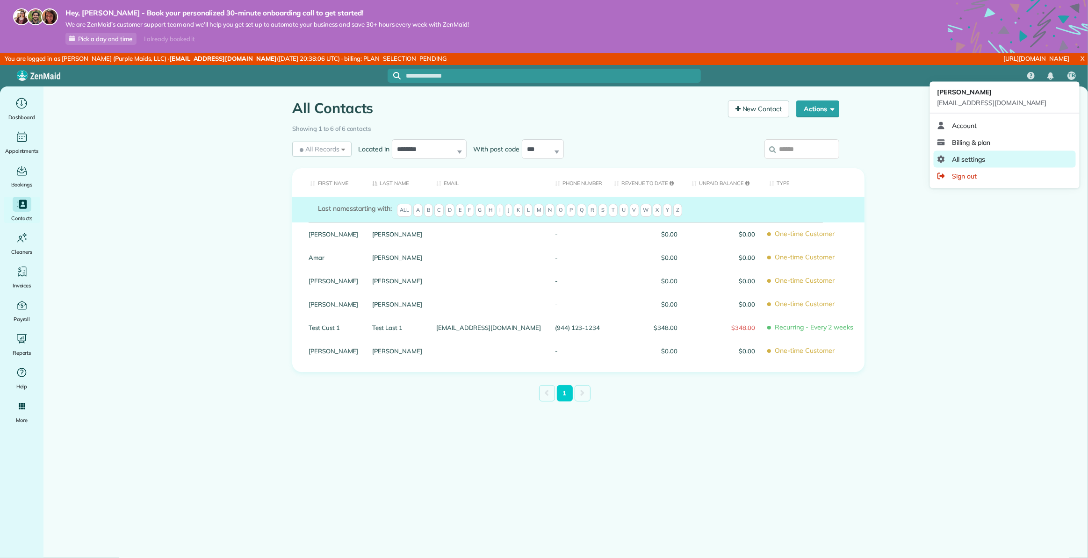
click at [1029, 159] on link "All settings" at bounding box center [1005, 159] width 142 height 17
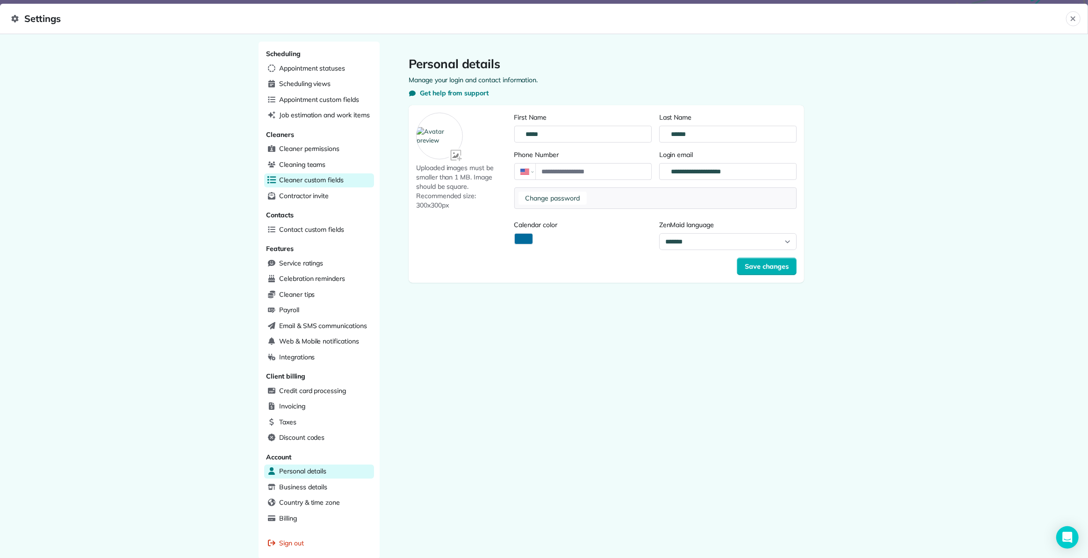
click at [299, 178] on span "Cleaner custom fields" at bounding box center [311, 179] width 65 height 9
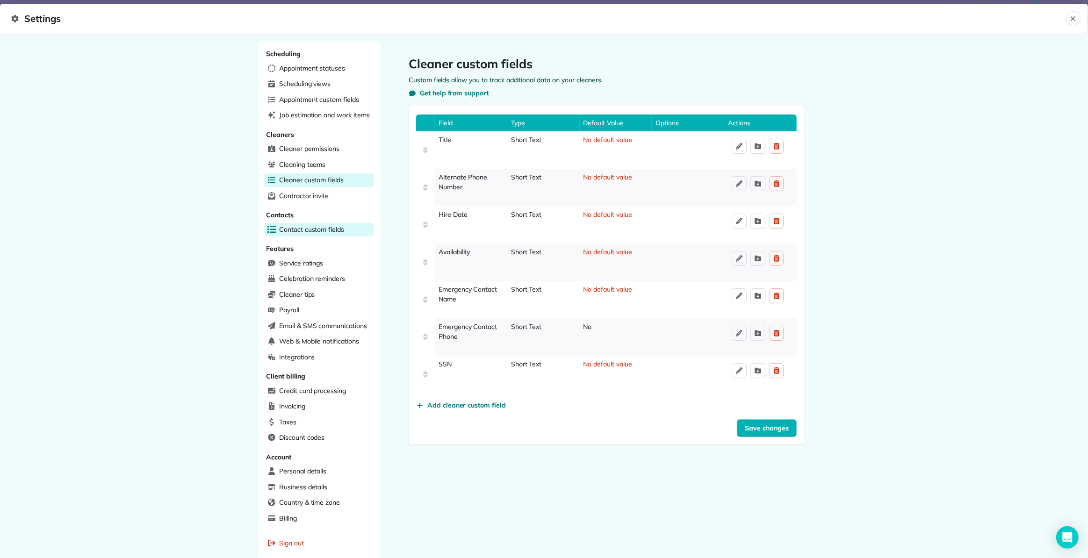
click at [314, 228] on span "Contact custom fields" at bounding box center [311, 229] width 65 height 9
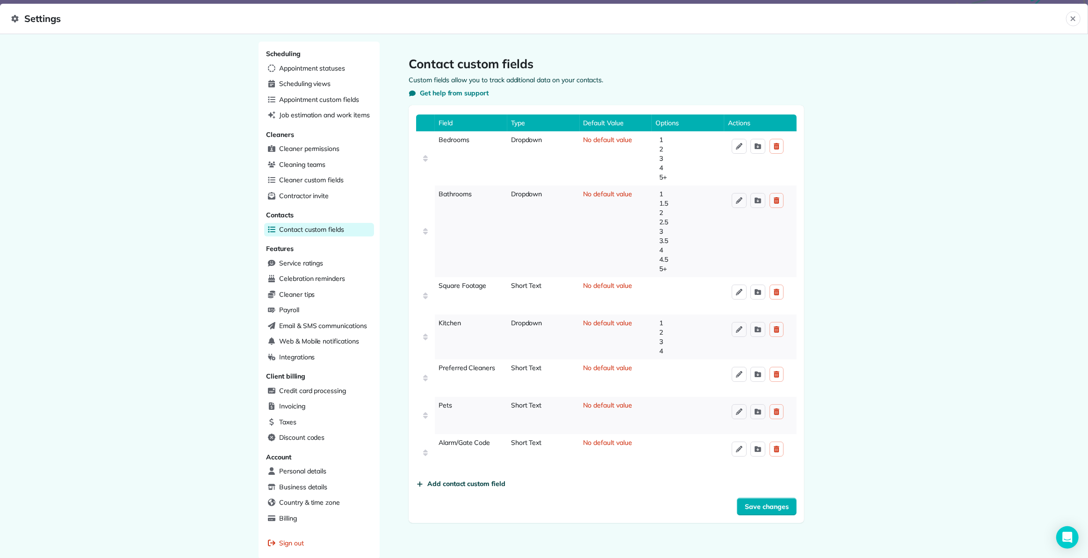
click at [482, 487] on span "Add contact custom field" at bounding box center [466, 483] width 78 height 9
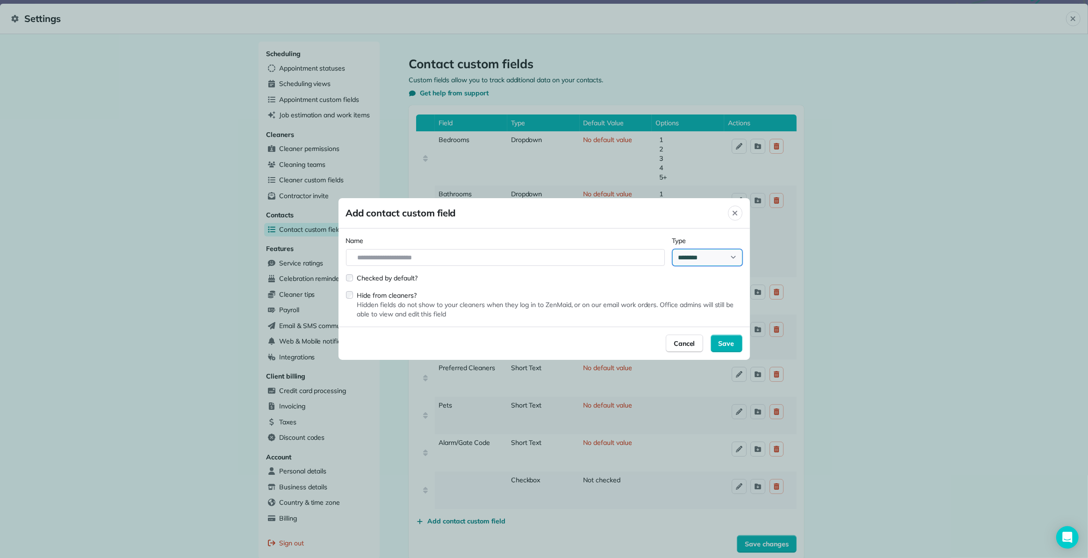
click at [719, 256] on select "**********" at bounding box center [708, 257] width 70 height 17
drag, startPoint x: 636, startPoint y: 278, endPoint x: 647, endPoint y: 275, distance: 11.7
click at [636, 278] on div "Checked by default? Hide from cleaners? Hidden fields do not show to your clean…" at bounding box center [544, 297] width 397 height 46
click at [736, 215] on icon "Close" at bounding box center [734, 213] width 7 height 7
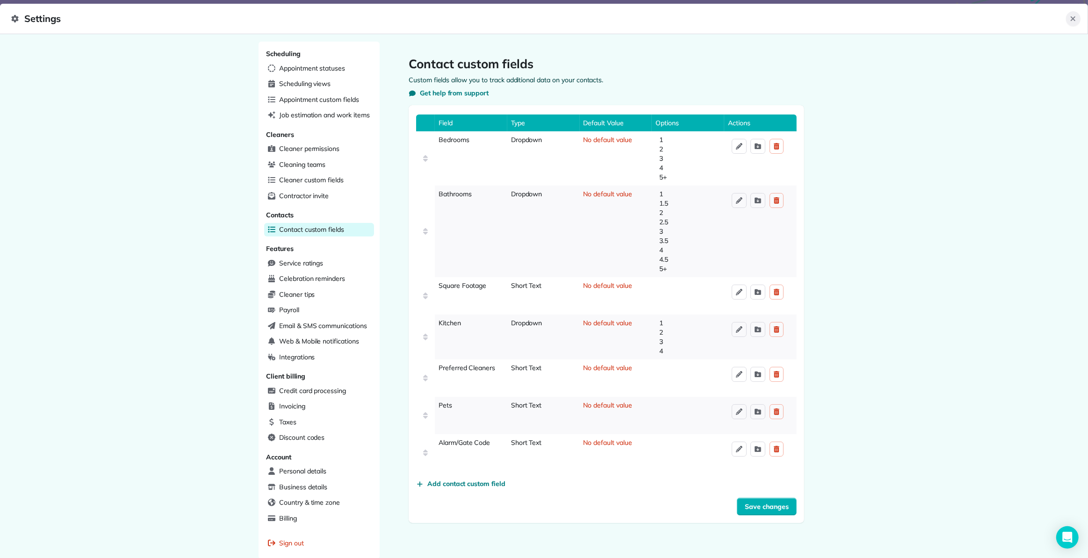
click at [1070, 15] on icon "Close" at bounding box center [1073, 18] width 7 height 7
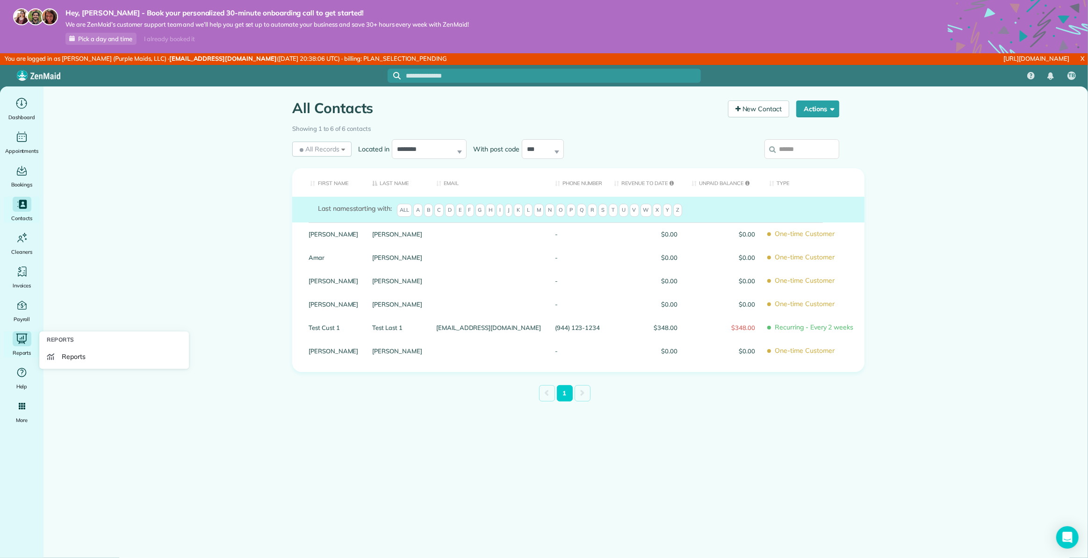
click at [23, 341] on icon "Main" at bounding box center [21, 339] width 10 height 10
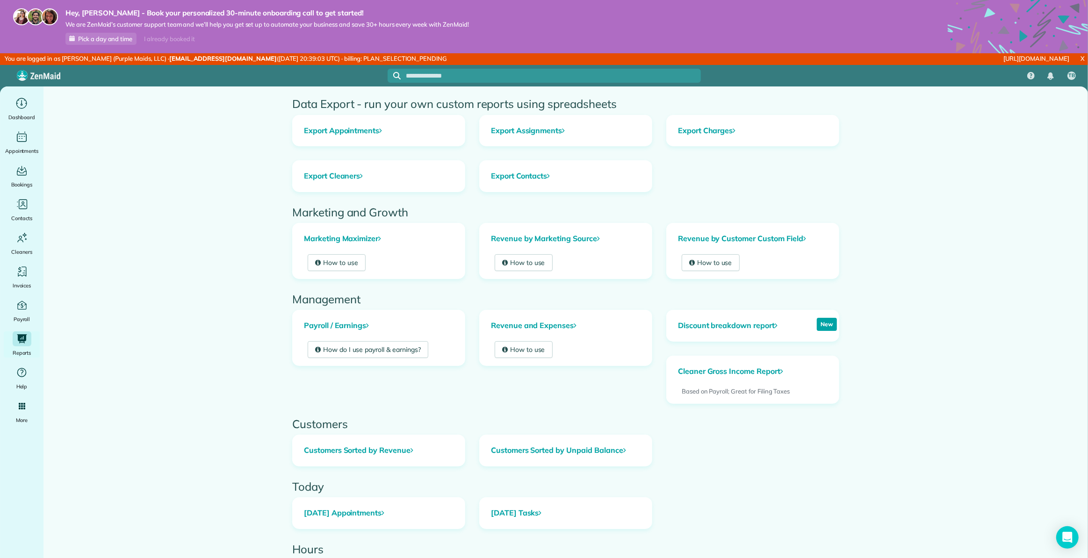
scroll to position [65, 0]
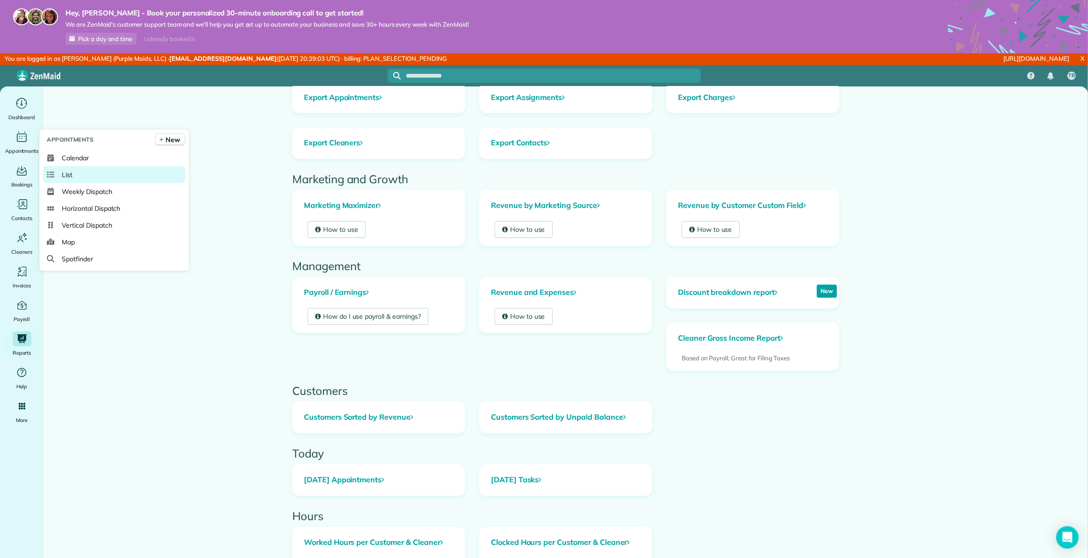
click at [74, 171] on link "List" at bounding box center [114, 174] width 142 height 17
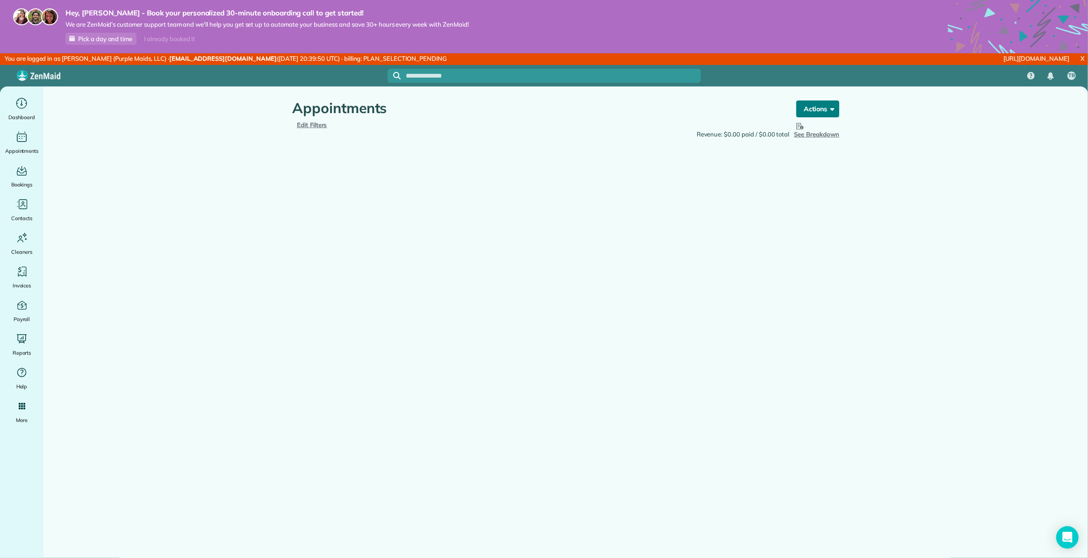
click at [817, 109] on button "Actions" at bounding box center [817, 109] width 43 height 17
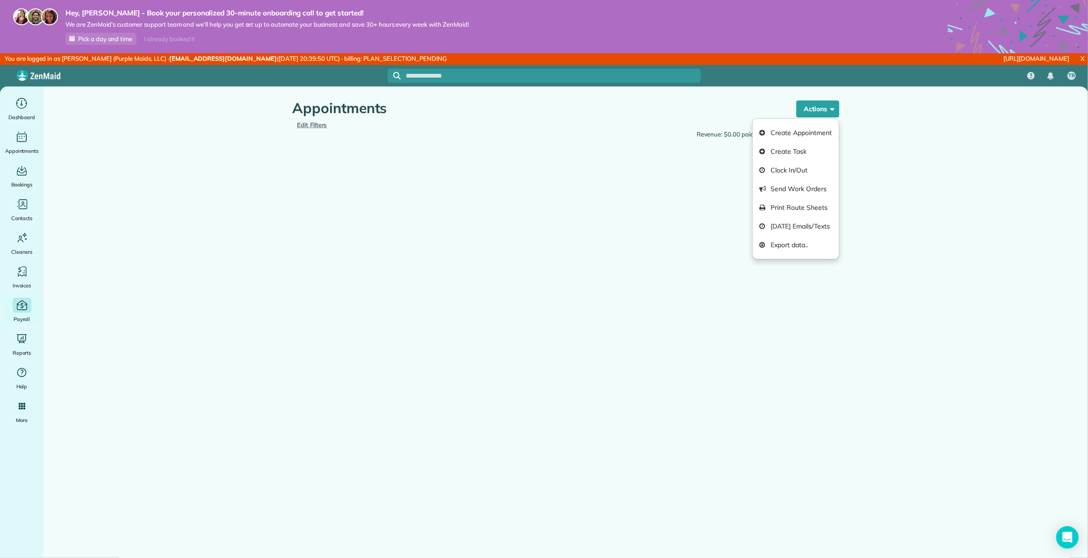
click at [23, 308] on icon "Main" at bounding box center [21, 305] width 13 height 13
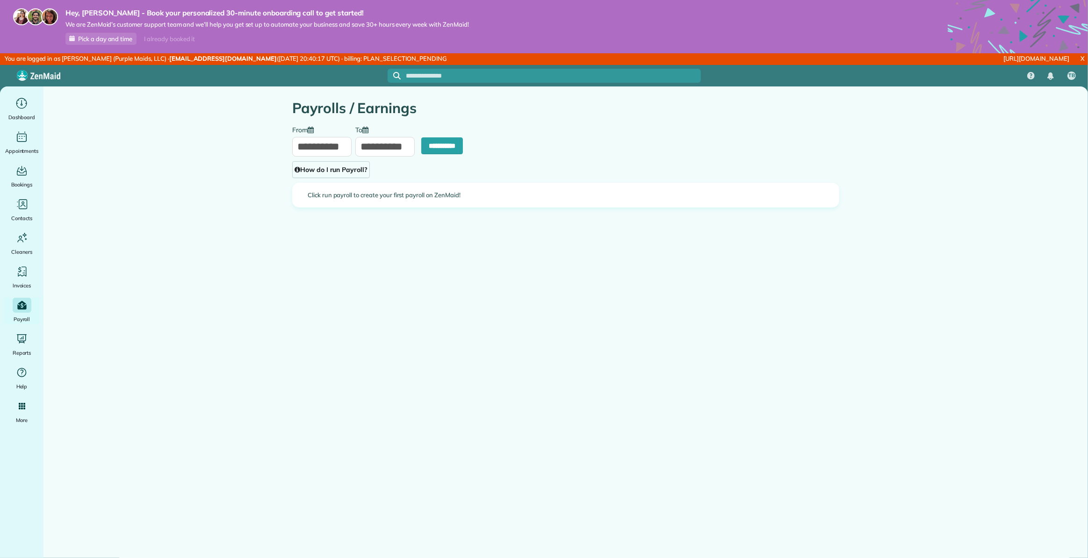
type input "**********"
